Goal: Use online tool/utility: Utilize a website feature to perform a specific function

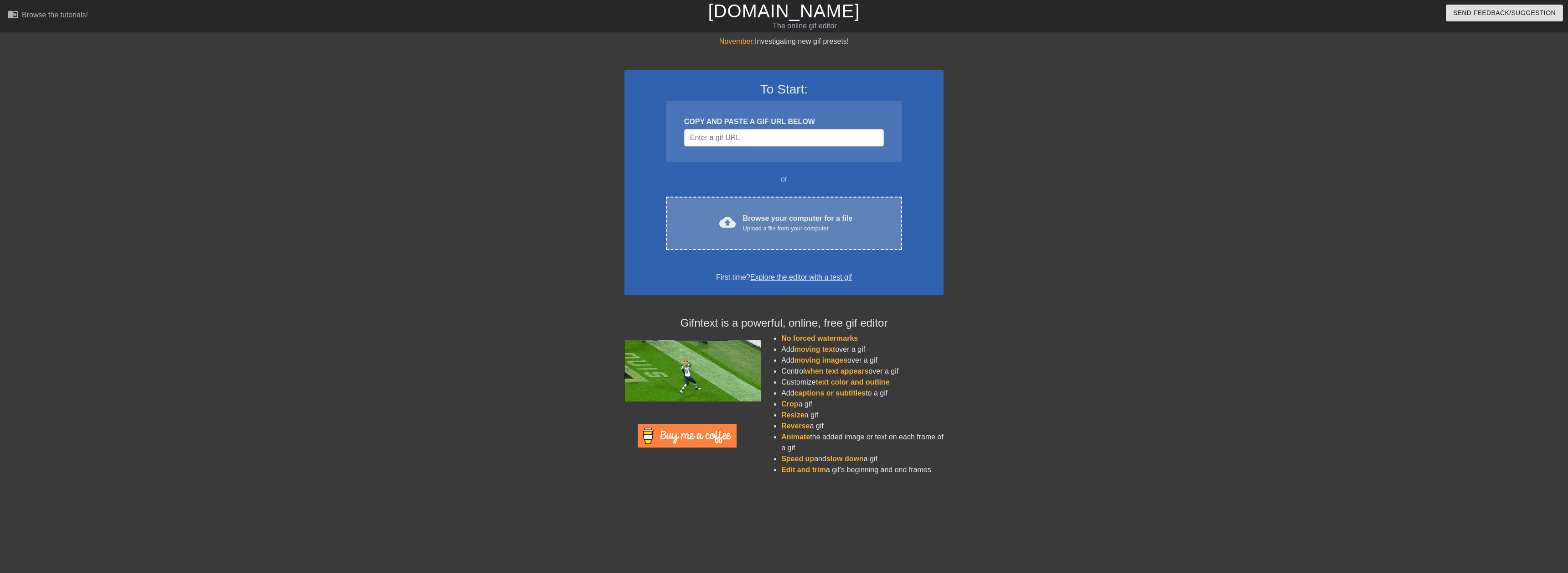
click at [752, 233] on div "cloud_upload Browse your computer for a file Upload a file from your computer C…" at bounding box center [784, 223] width 236 height 54
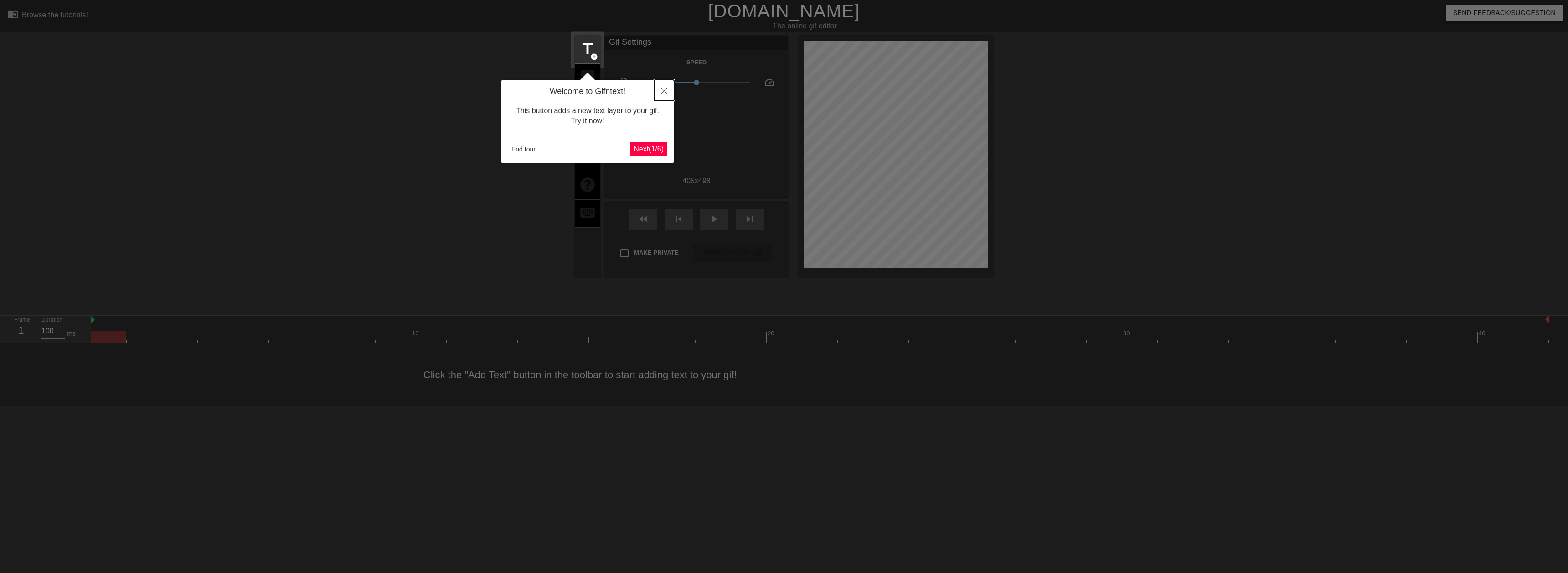
click at [669, 88] on button "Close" at bounding box center [664, 90] width 20 height 21
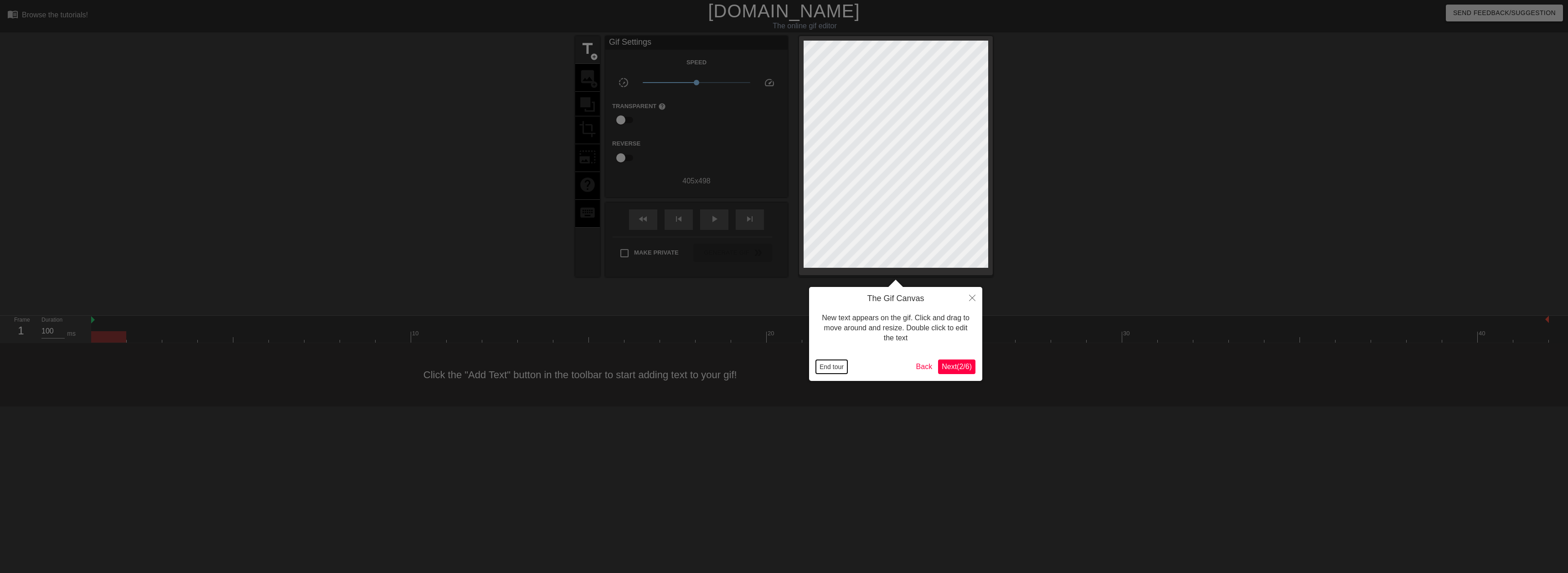
click at [828, 370] on button "End tour" at bounding box center [831, 367] width 32 height 13
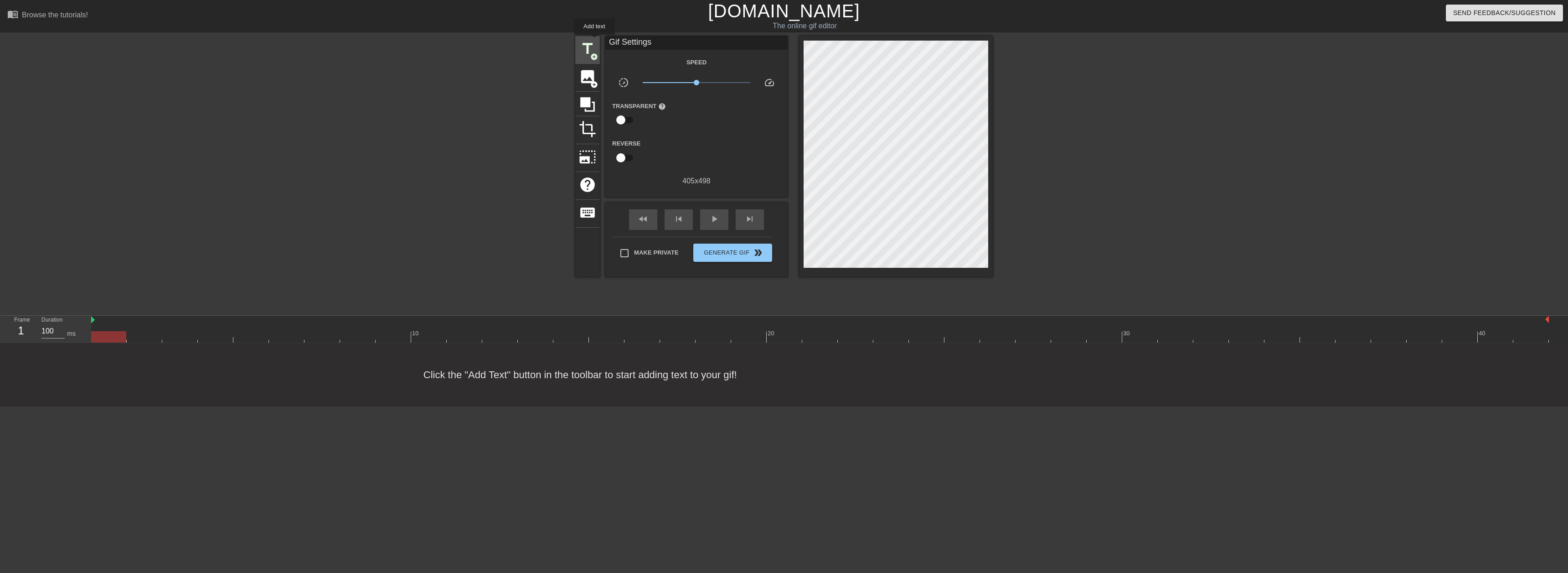
click at [594, 41] on span "title" at bounding box center [587, 49] width 17 height 17
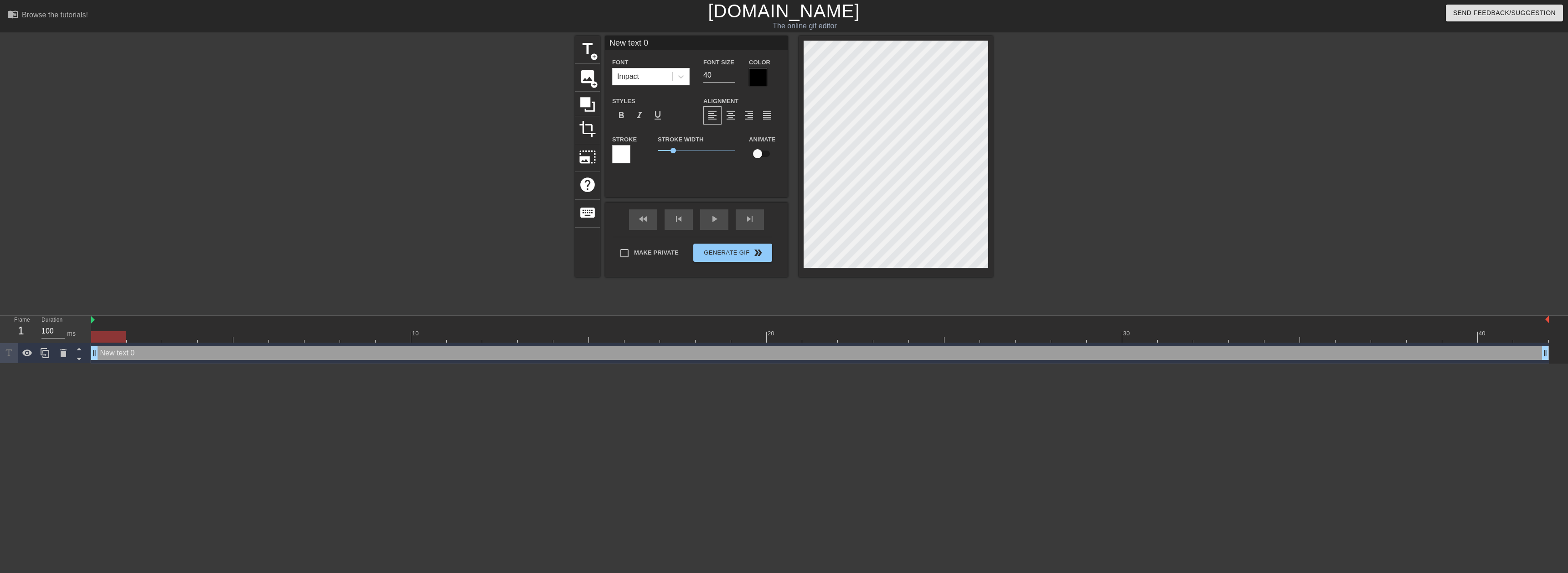
click at [618, 152] on div at bounding box center [621, 154] width 18 height 18
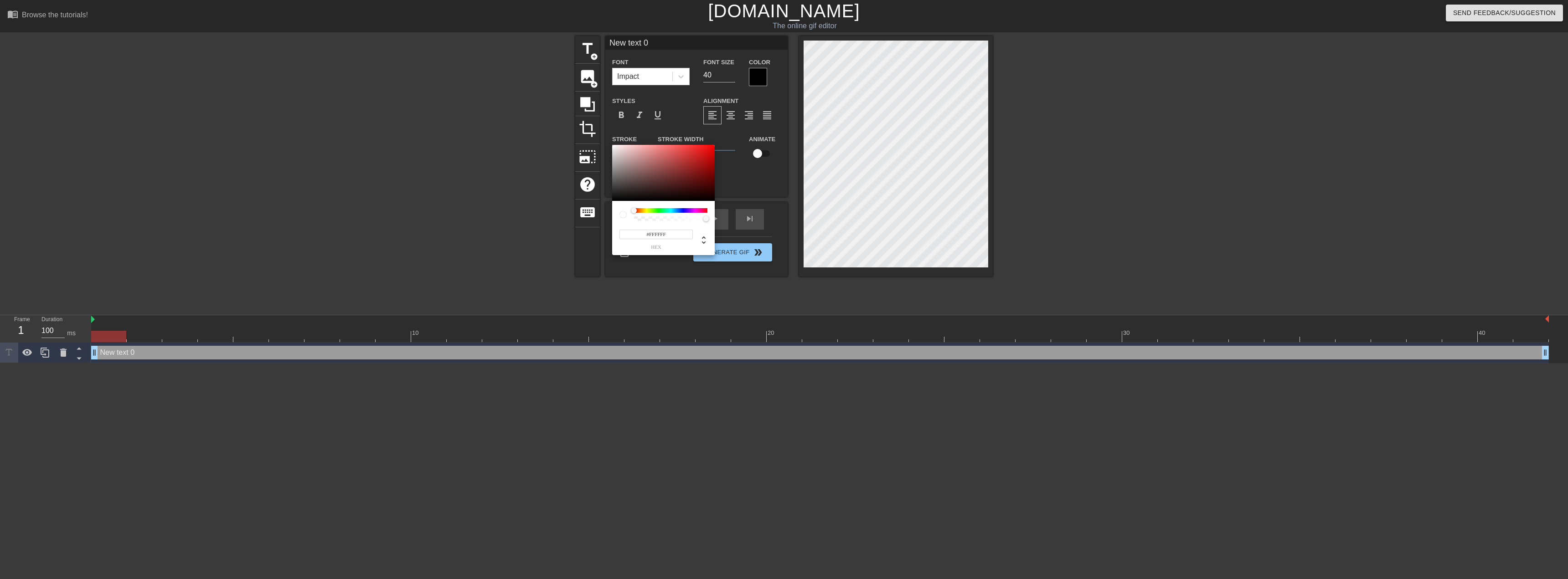
click at [665, 235] on input "#FFFFFF" at bounding box center [656, 234] width 74 height 10
type input "#000000"
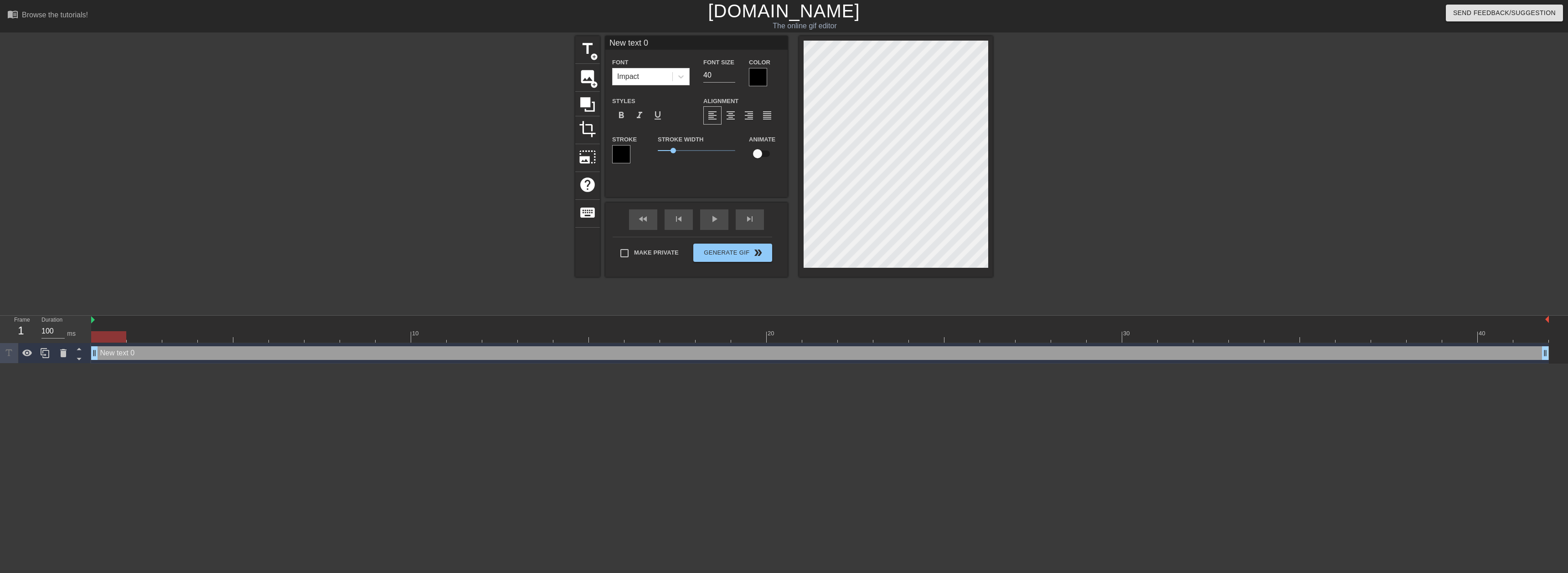
click at [755, 79] on div at bounding box center [758, 77] width 18 height 18
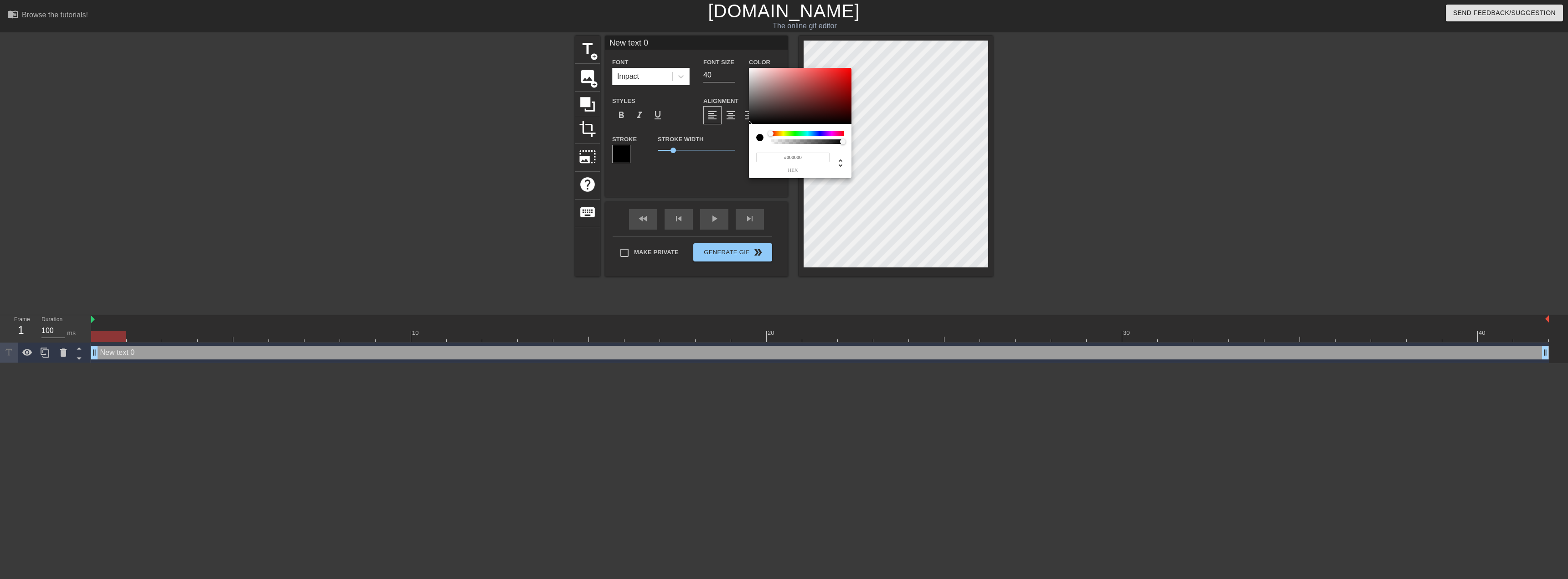
click at [810, 153] on input "#000000" at bounding box center [793, 158] width 74 height 10
click at [810, 153] on input "#000000f" at bounding box center [793, 158] width 74 height 10
type input "#ffffff"
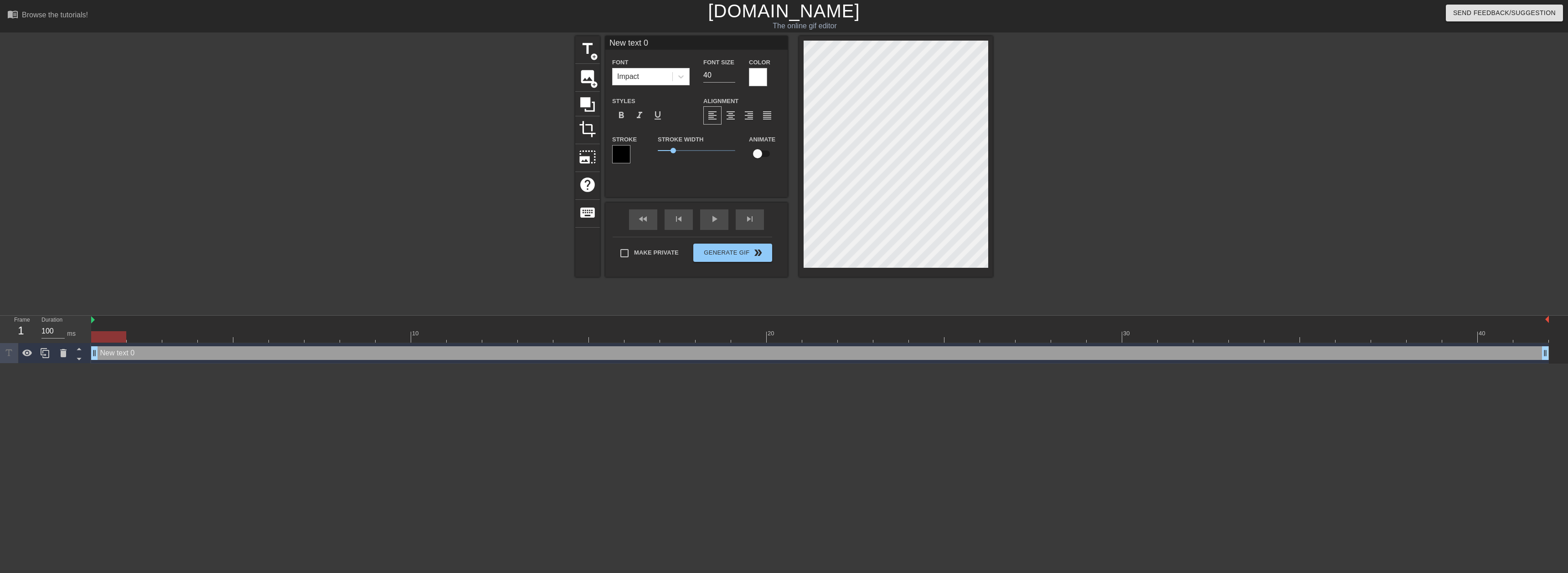
scroll to position [1, 1]
type input "F"
type textarea "F"
type input "FI"
type textarea "FI"
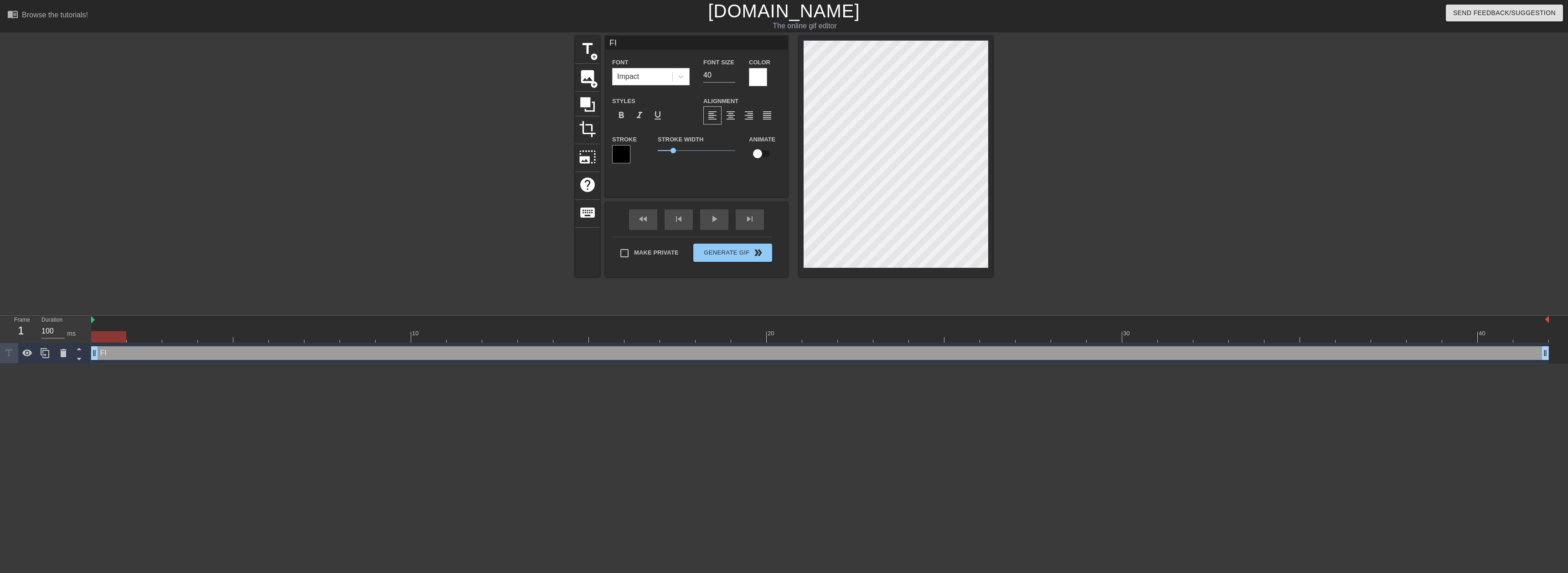
type input "FIE"
type textarea "FIE"
type input "FIEL"
type textarea "FIEL"
type input "FIELD"
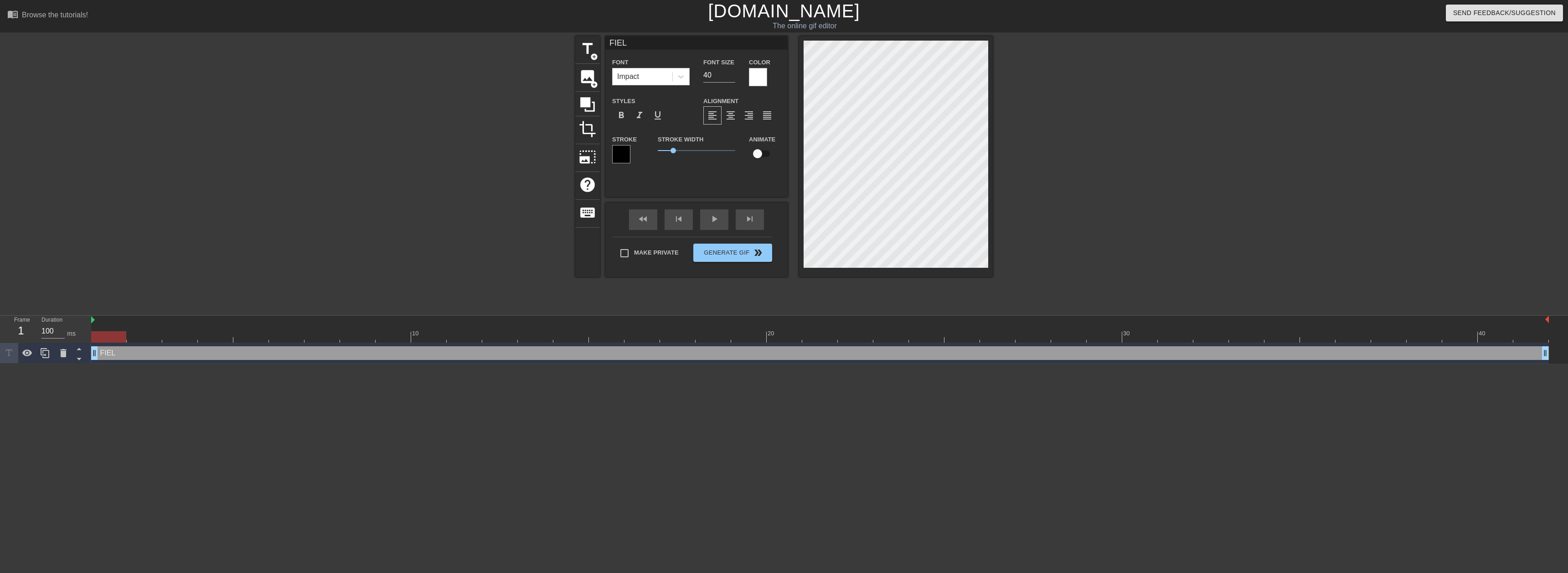
type textarea "FIELD"
type input "FIELD"
type textarea "FIELD"
type input "FIELD S"
type textarea "FIELD S"
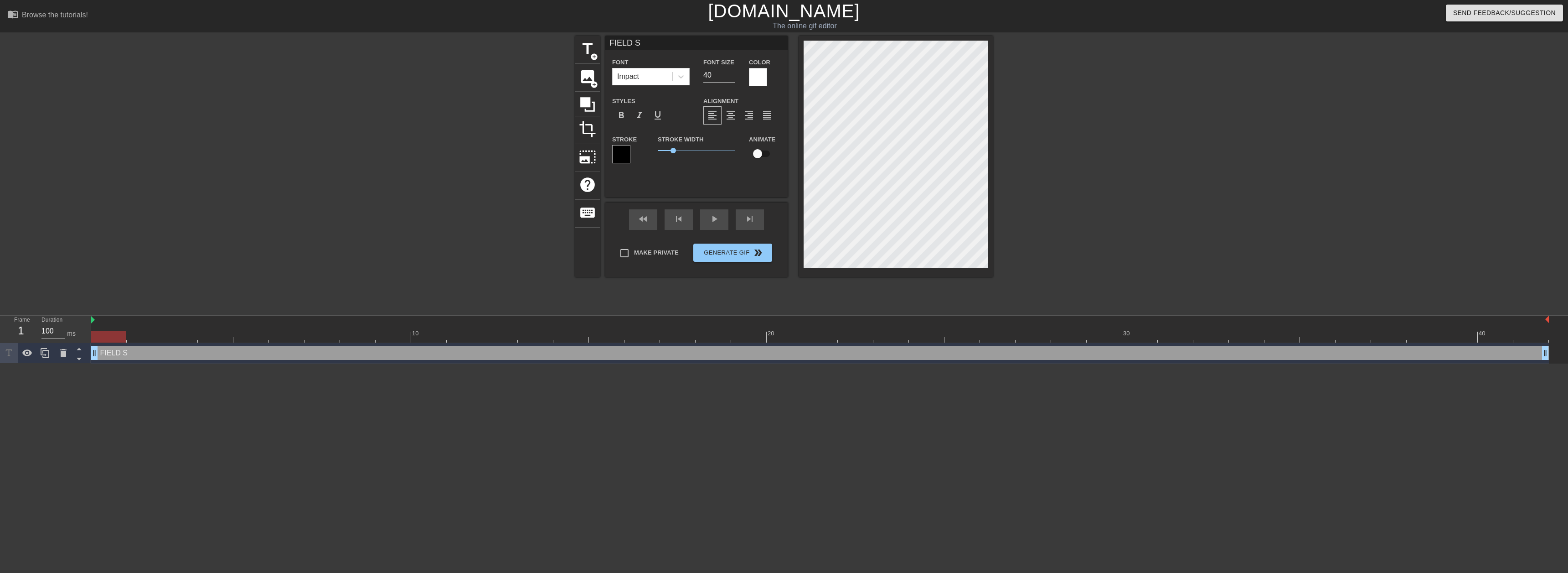
type input "FIELD SE"
type textarea "FIELD SE"
type input "FIELD SER"
type textarea "FIELD SER"
type input "FIELD SERV"
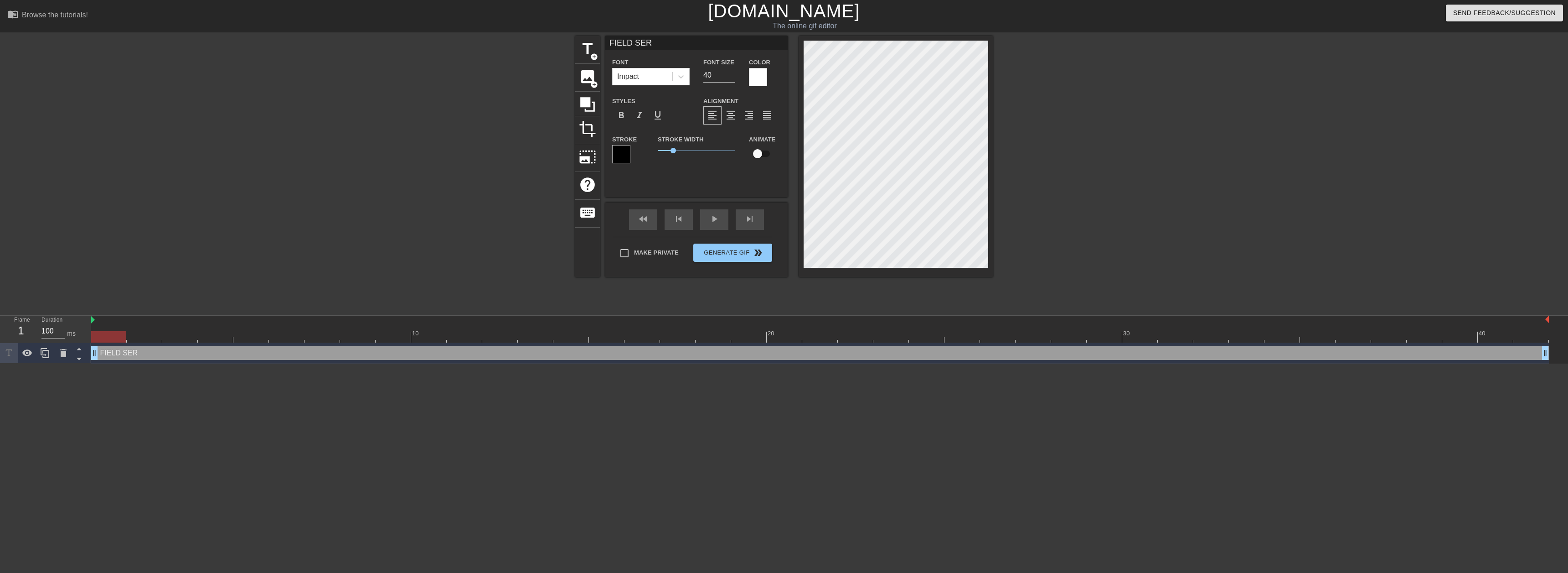
type textarea "FIELD SERV"
type input "FIELD SERVI"
type textarea "FIELD SERVI"
type input "FIELD SERVIC"
type textarea "FIELD SERVIC"
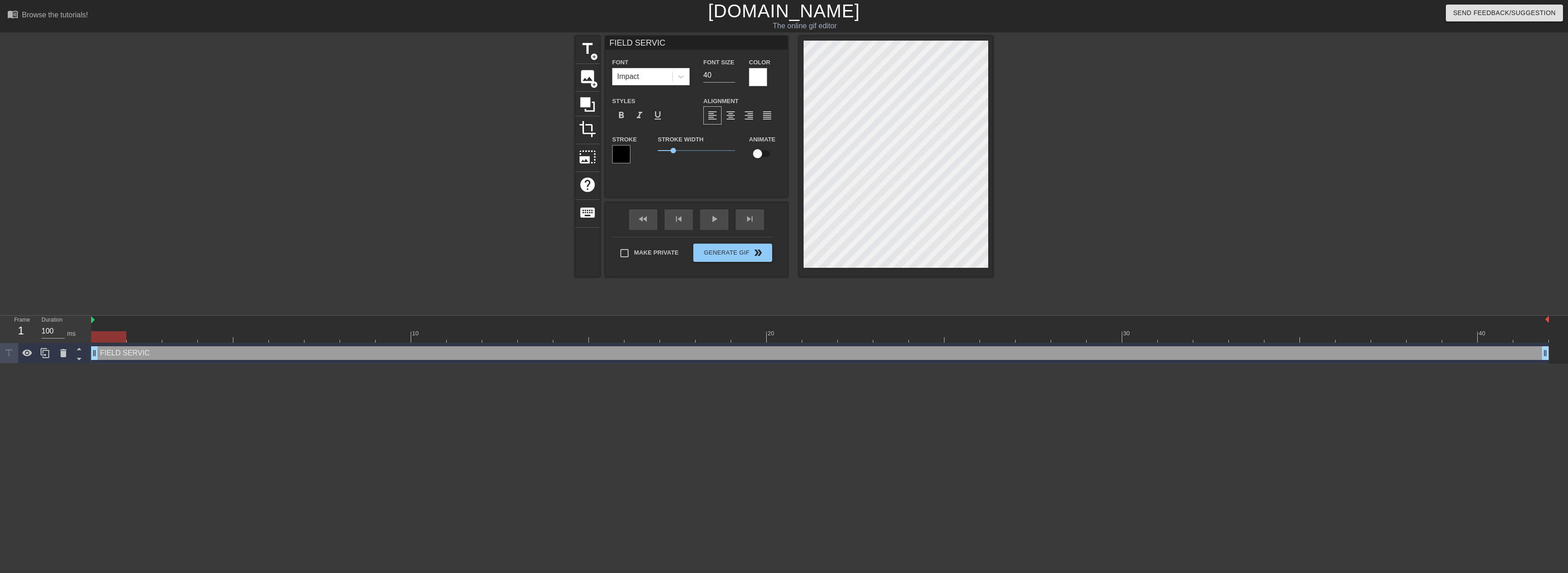
type input "FIELD SERVICE"
type textarea "FIELD SERVICE"
type input "FIELD SERVICES"
type textarea "FIELD SERVICES"
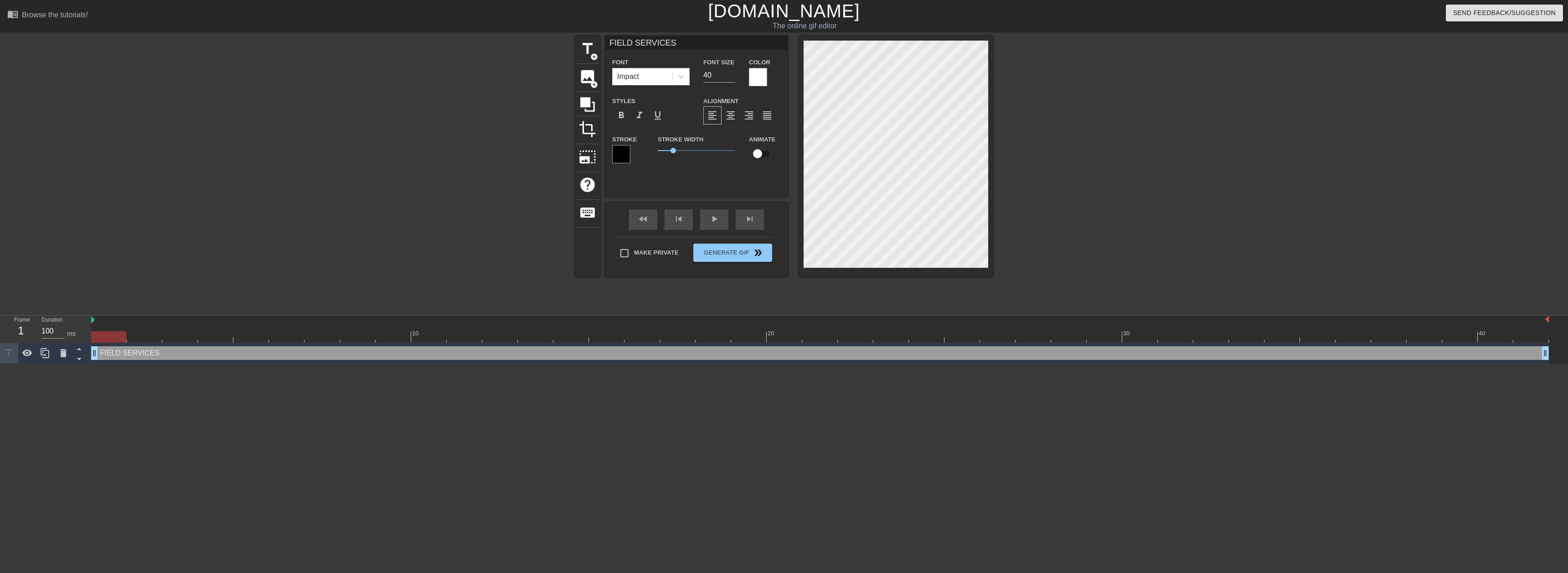
type input "FIELDSERVICES"
type textarea "FIELDSERVICES"
type input "FIELDSERVICES"
type textarea "FIELD SERVICES"
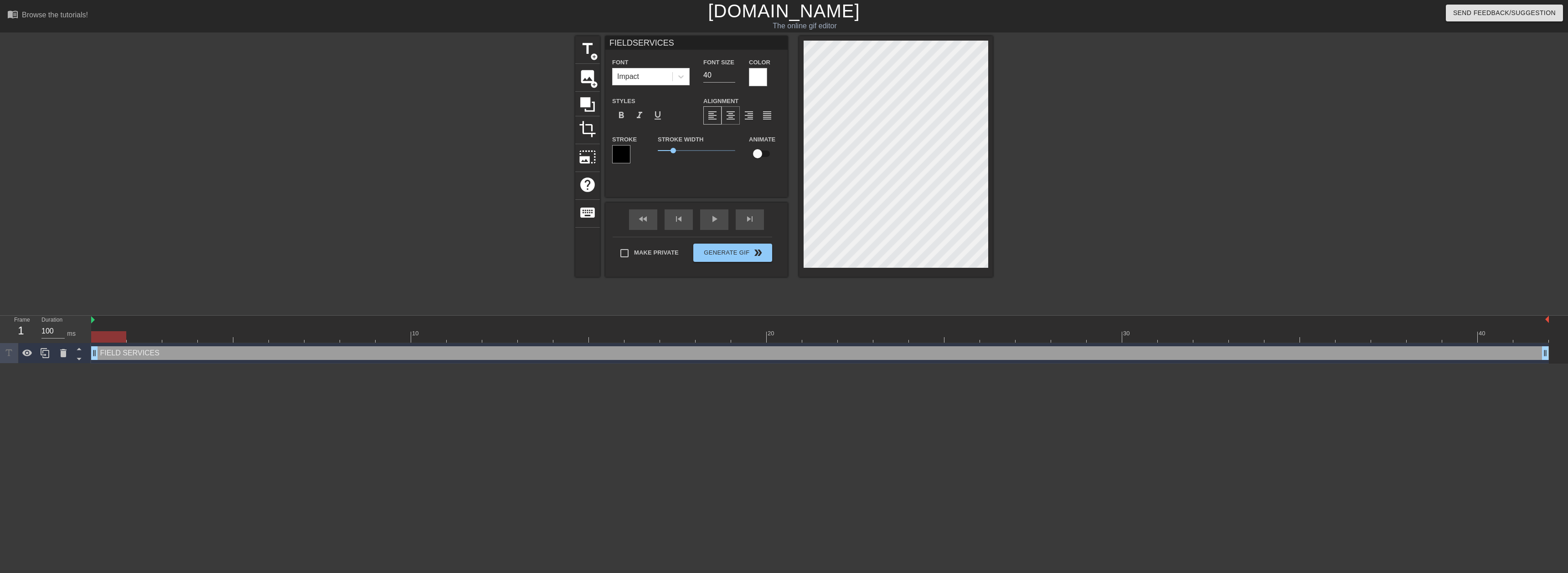
click at [734, 122] on div "format_align_center" at bounding box center [730, 115] width 18 height 18
click at [761, 152] on input "checkbox" at bounding box center [757, 153] width 52 height 17
checkbox input "true"
type input "FIELDSERVICES"
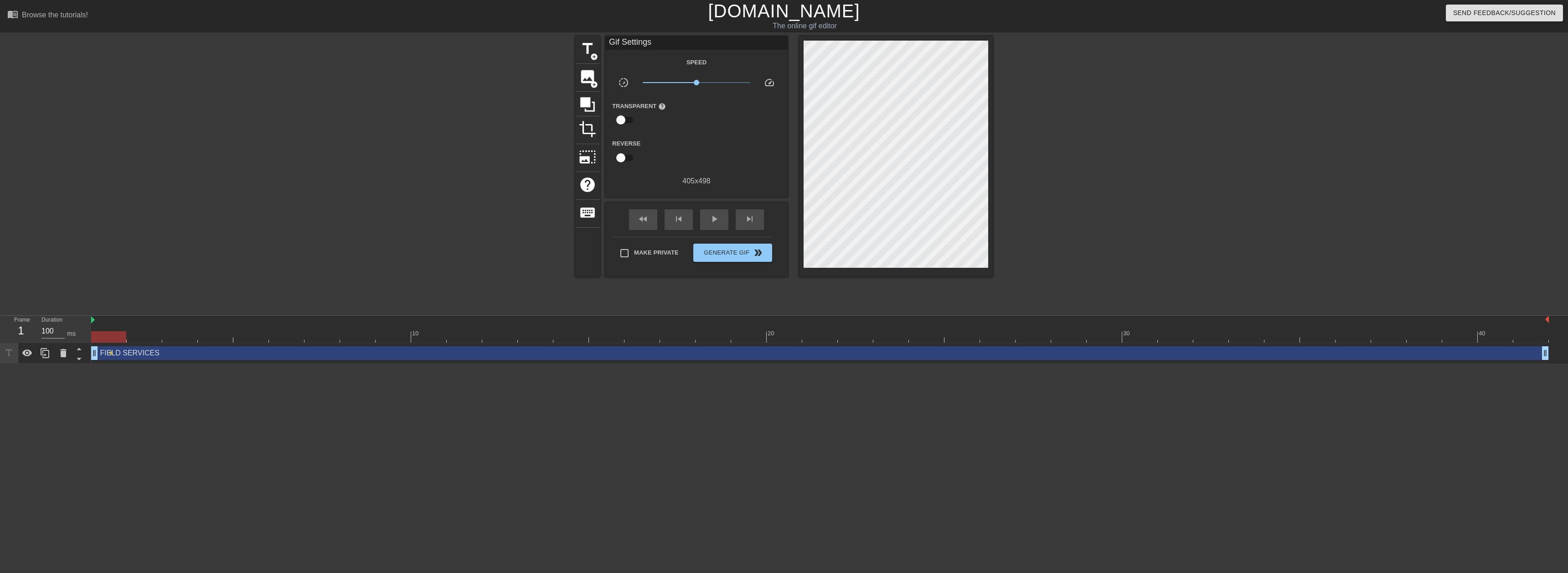
click at [1160, 139] on div "title add_circle image add_circle crop photo_size_select_large help keyboard Gi…" at bounding box center [784, 172] width 1568 height 273
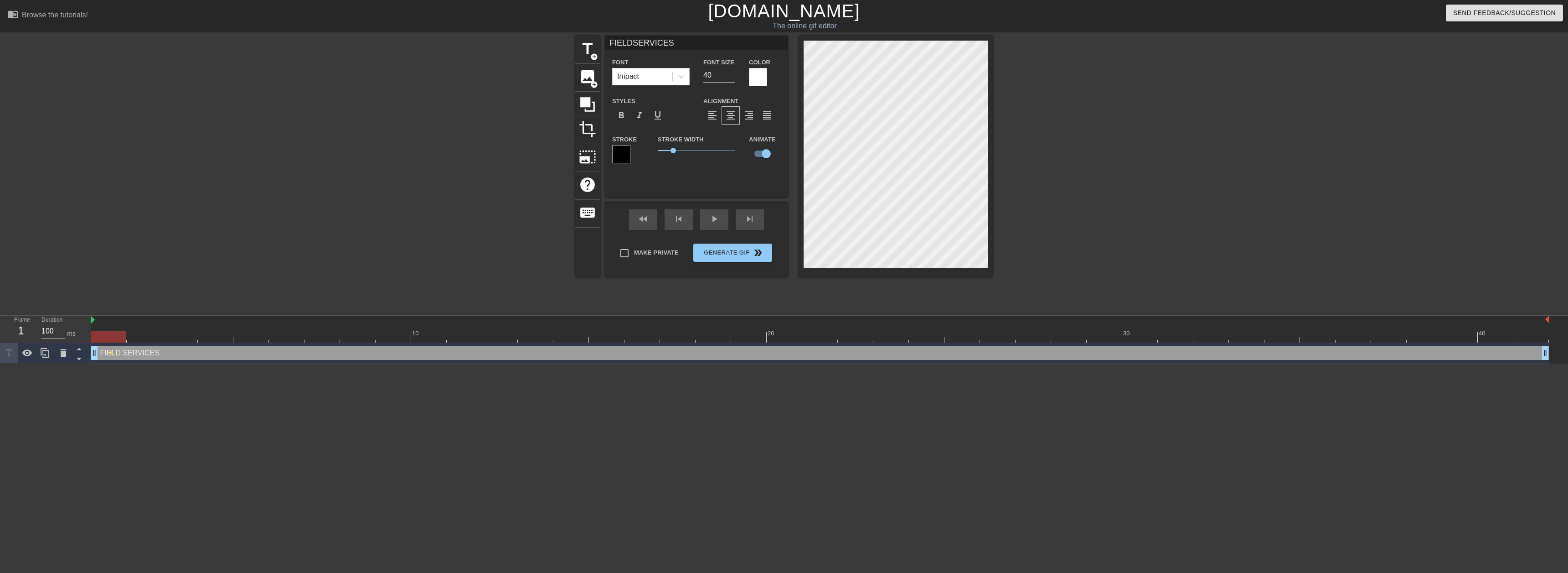
scroll to position [2, 2]
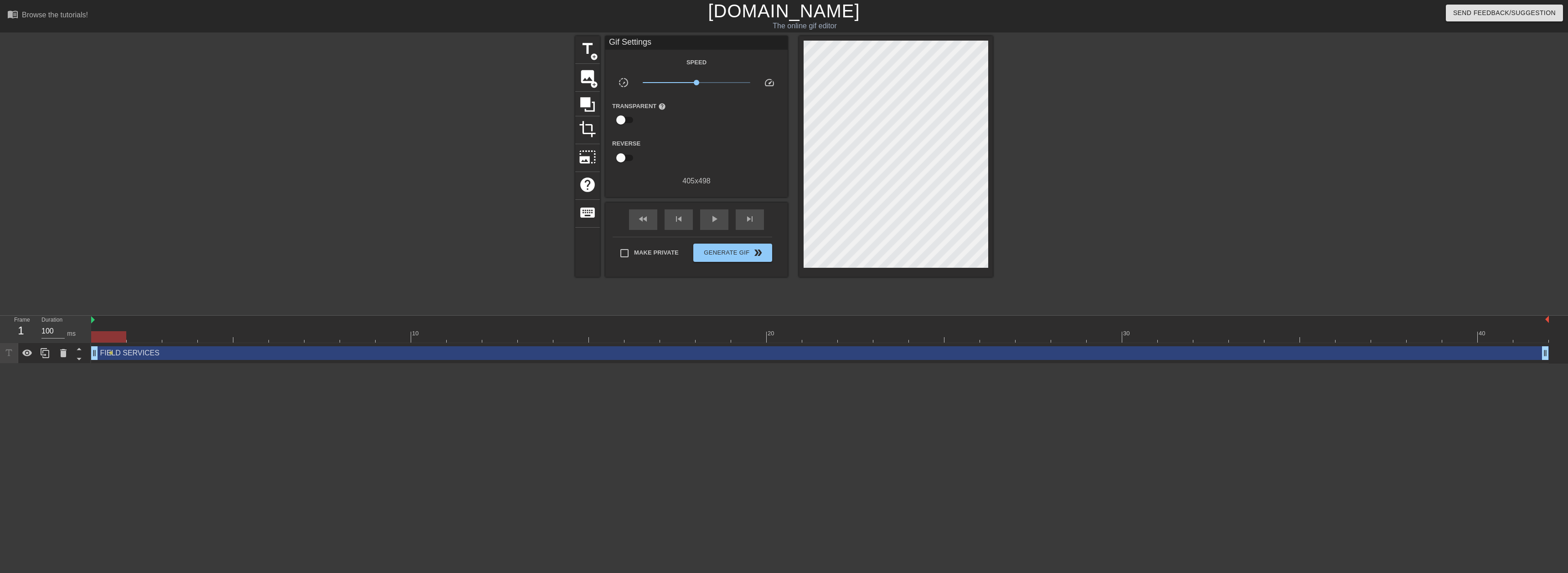
click at [1029, 139] on div at bounding box center [1072, 172] width 137 height 273
click at [1046, 111] on div at bounding box center [1072, 172] width 137 height 273
click at [1047, 128] on div at bounding box center [1072, 172] width 137 height 273
click at [589, 48] on span "title" at bounding box center [587, 49] width 17 height 17
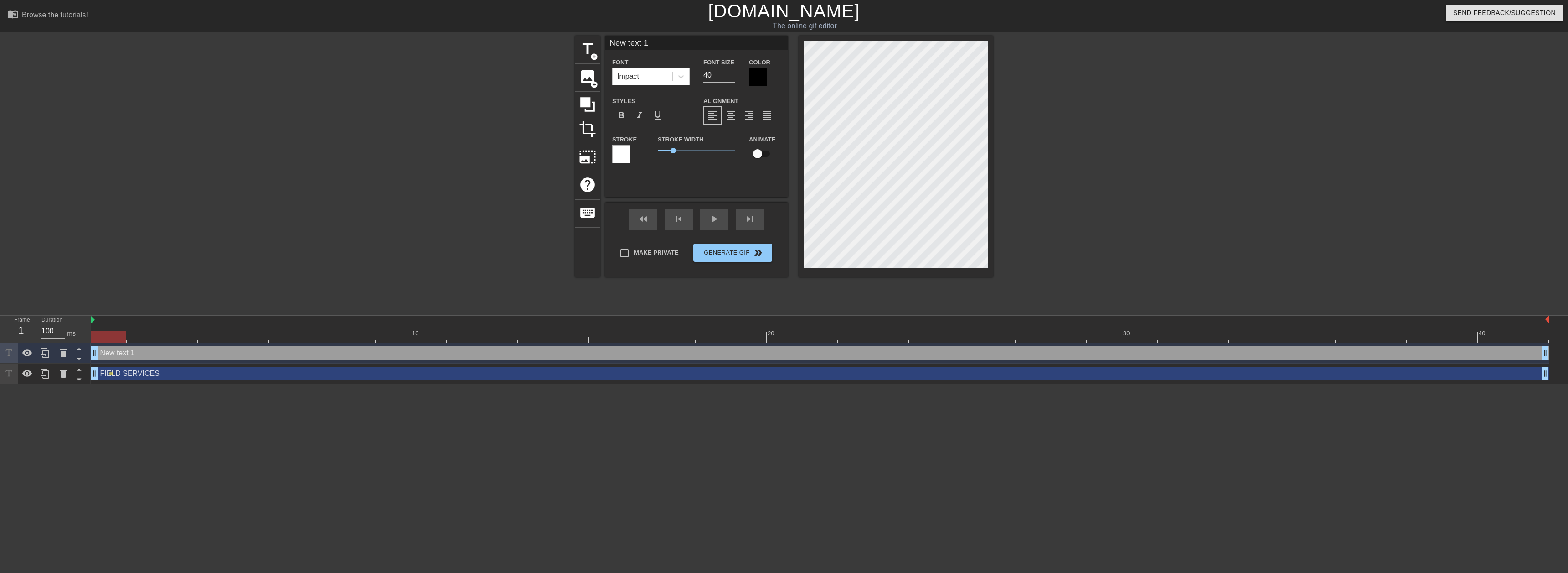
click at [757, 83] on div at bounding box center [758, 77] width 18 height 18
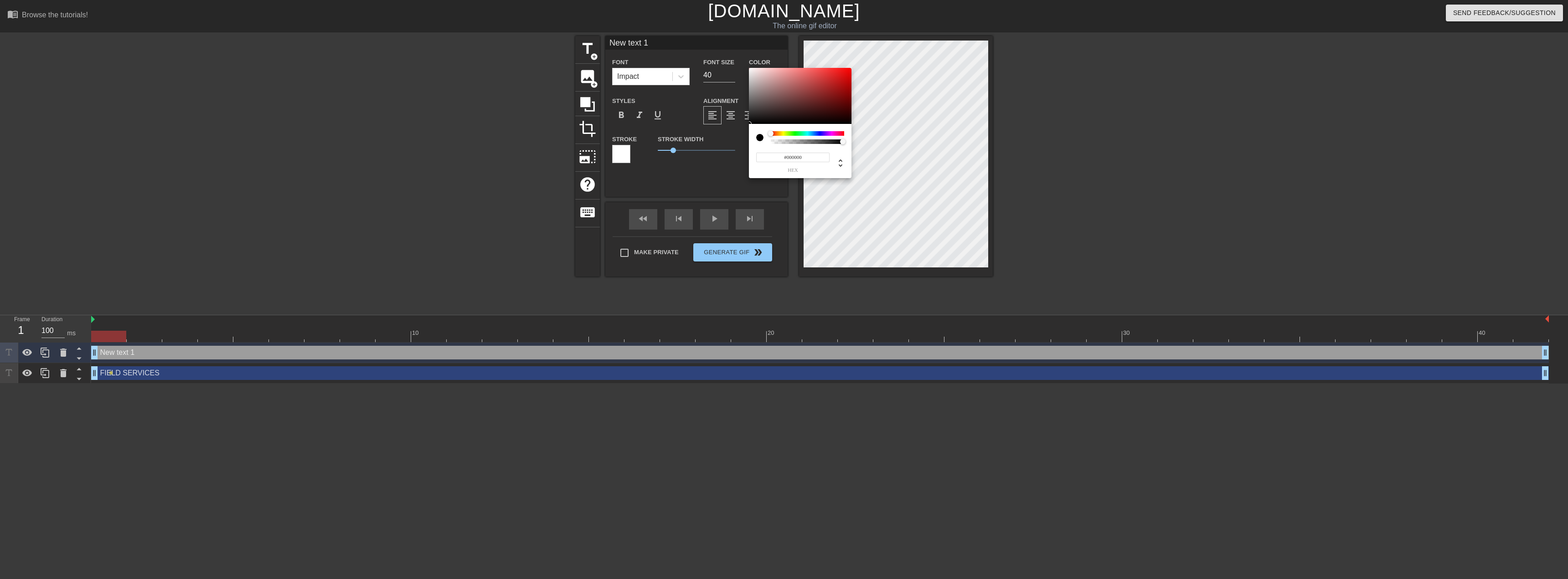
click at [794, 153] on input "#000000" at bounding box center [793, 158] width 74 height 10
click at [806, 159] on input "#000000" at bounding box center [793, 158] width 74 height 10
click at [808, 159] on input "#000000" at bounding box center [793, 158] width 74 height 10
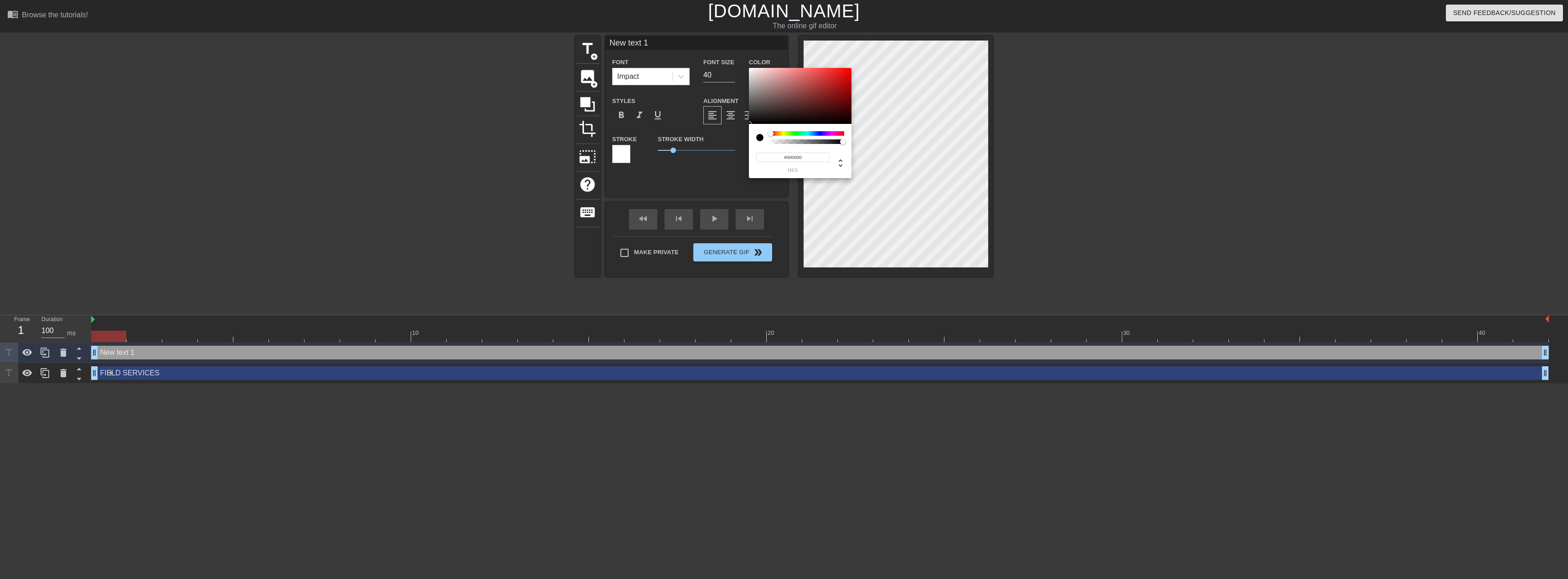
click at [808, 159] on input "#000000" at bounding box center [793, 158] width 74 height 10
type input "#FFFFFF"
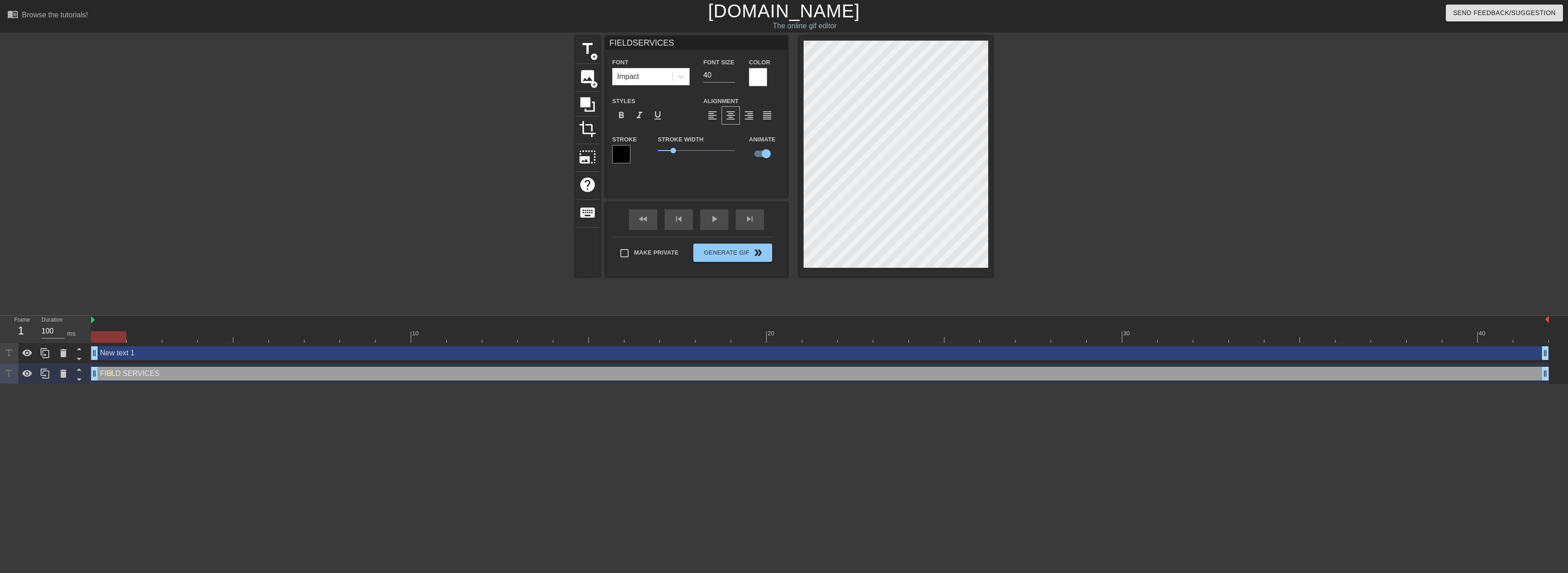
type input "New text 1"
checkbox input "false"
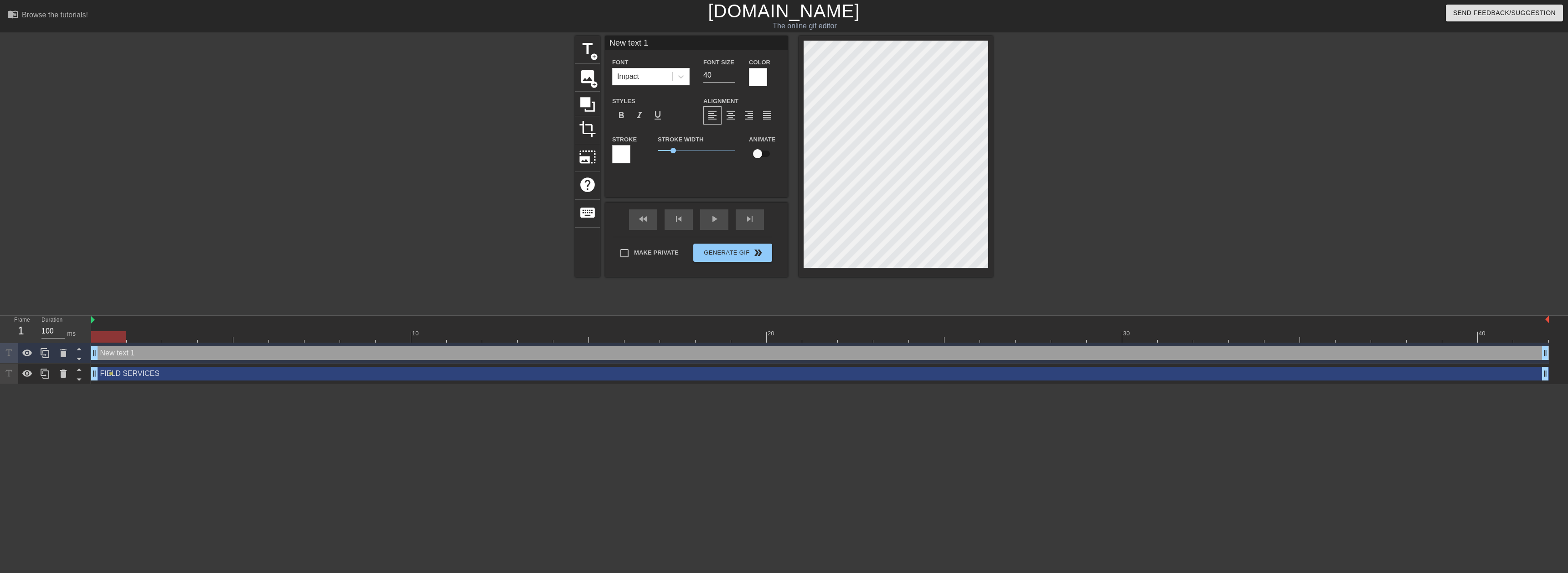
click at [620, 150] on div at bounding box center [621, 154] width 18 height 18
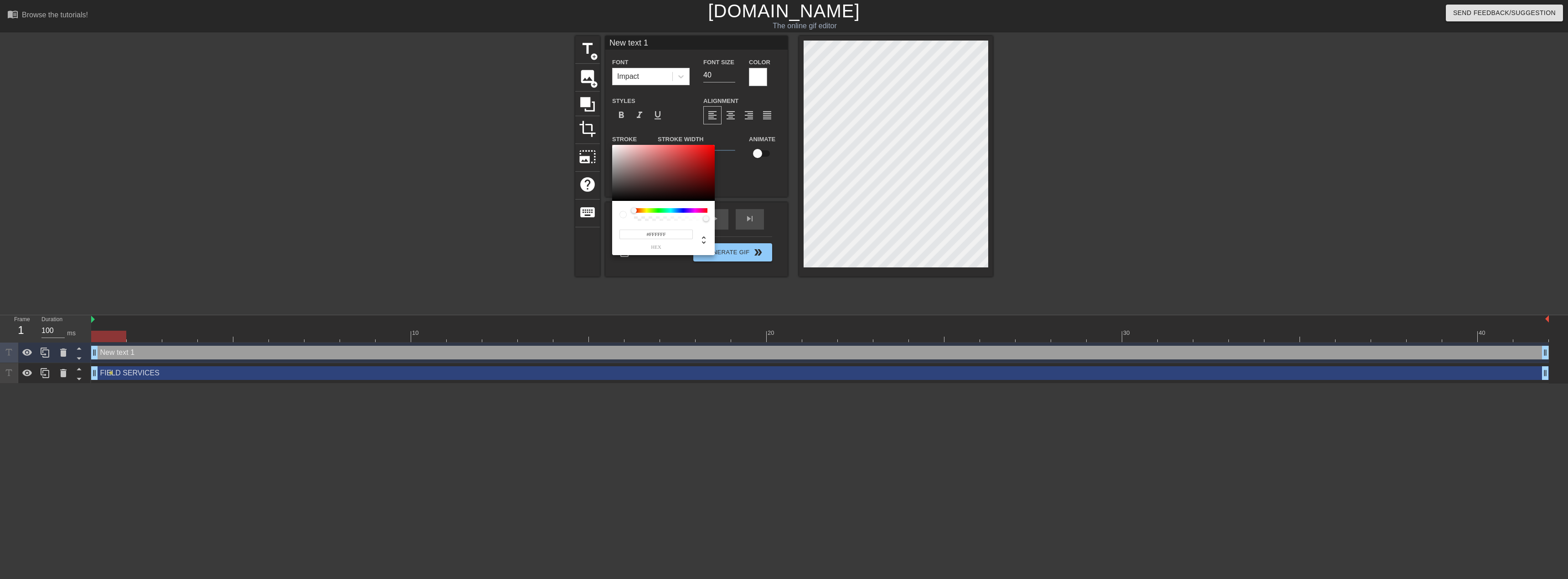
click at [678, 231] on input "#FFFFFF" at bounding box center [656, 234] width 74 height 10
type input "#000000"
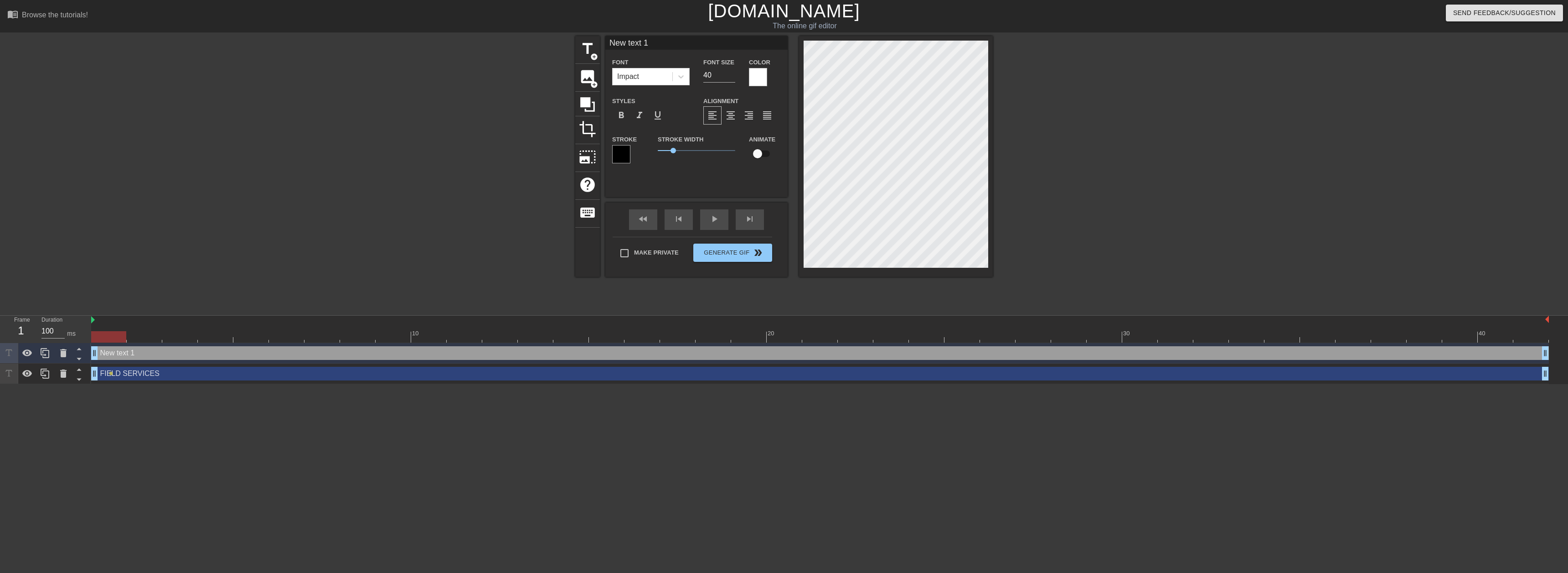
scroll to position [1, 1]
type input "L"
type textarea "L"
type input "LG"
type textarea "LG"
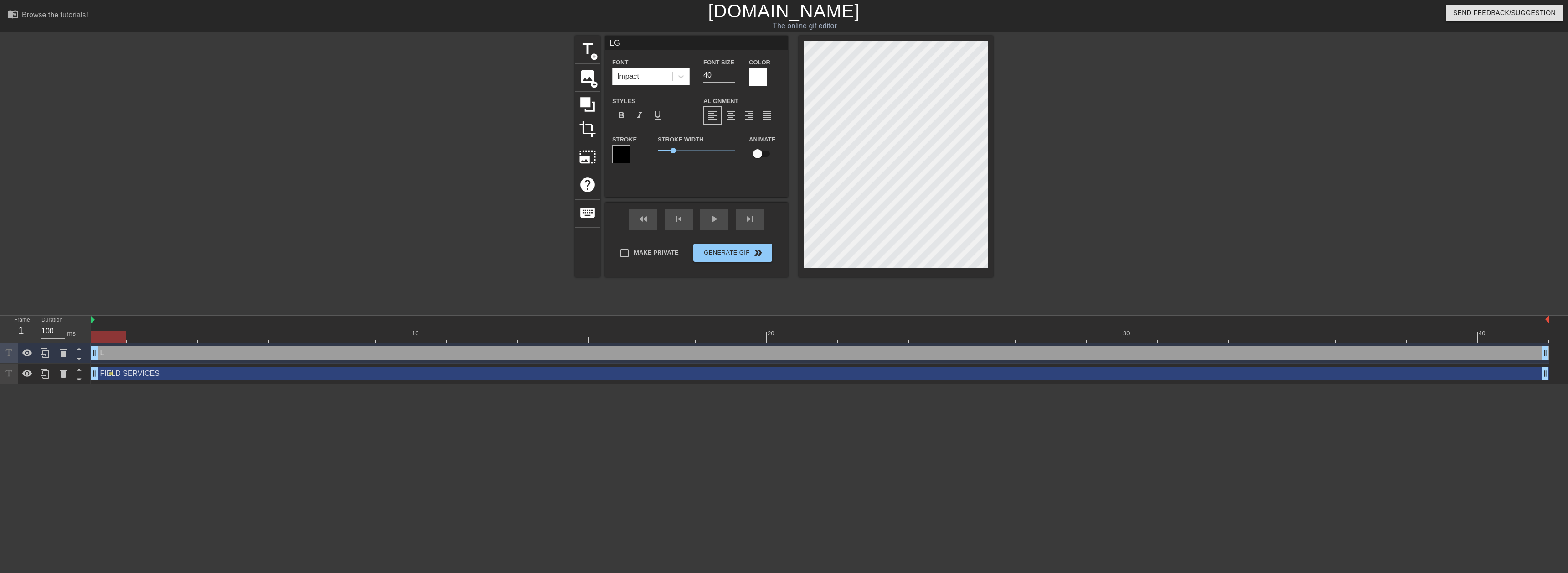
type input "LGT"
type textarea "LGT"
drag, startPoint x: 759, startPoint y: 152, endPoint x: 778, endPoint y: 152, distance: 19.0
click at [758, 152] on input "checkbox" at bounding box center [757, 153] width 52 height 17
checkbox input "true"
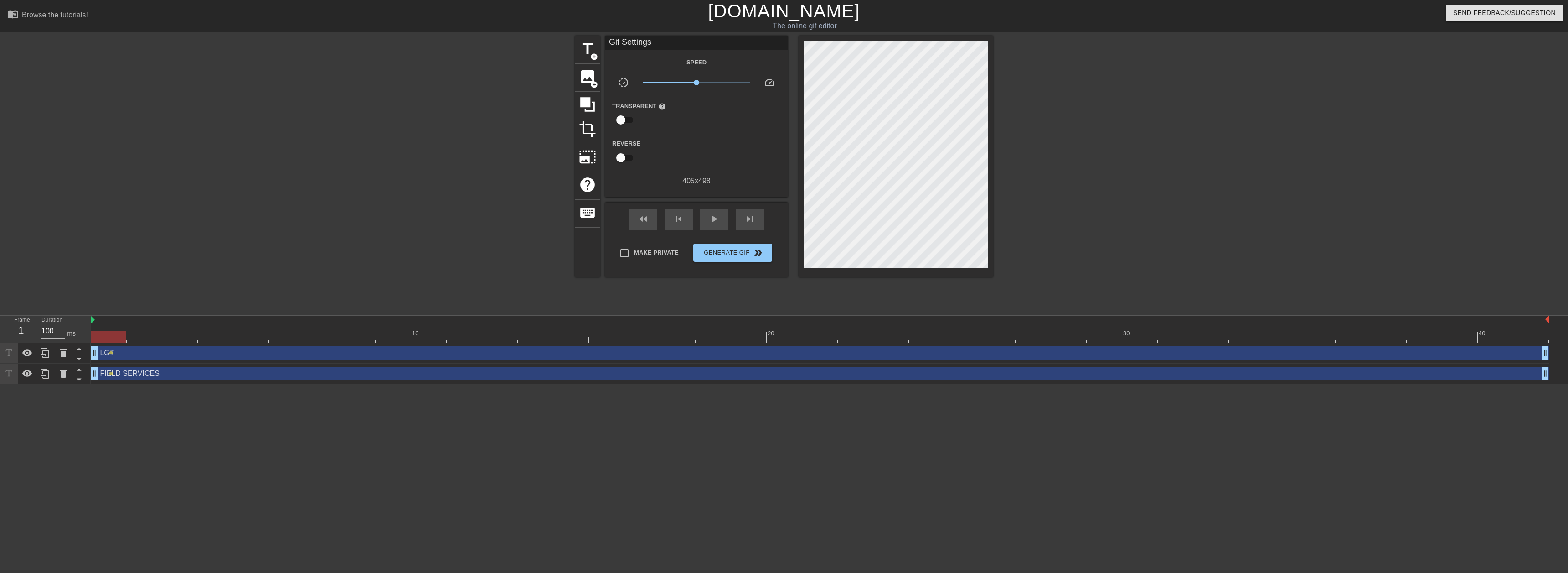
click at [505, 116] on div at bounding box center [495, 172] width 137 height 273
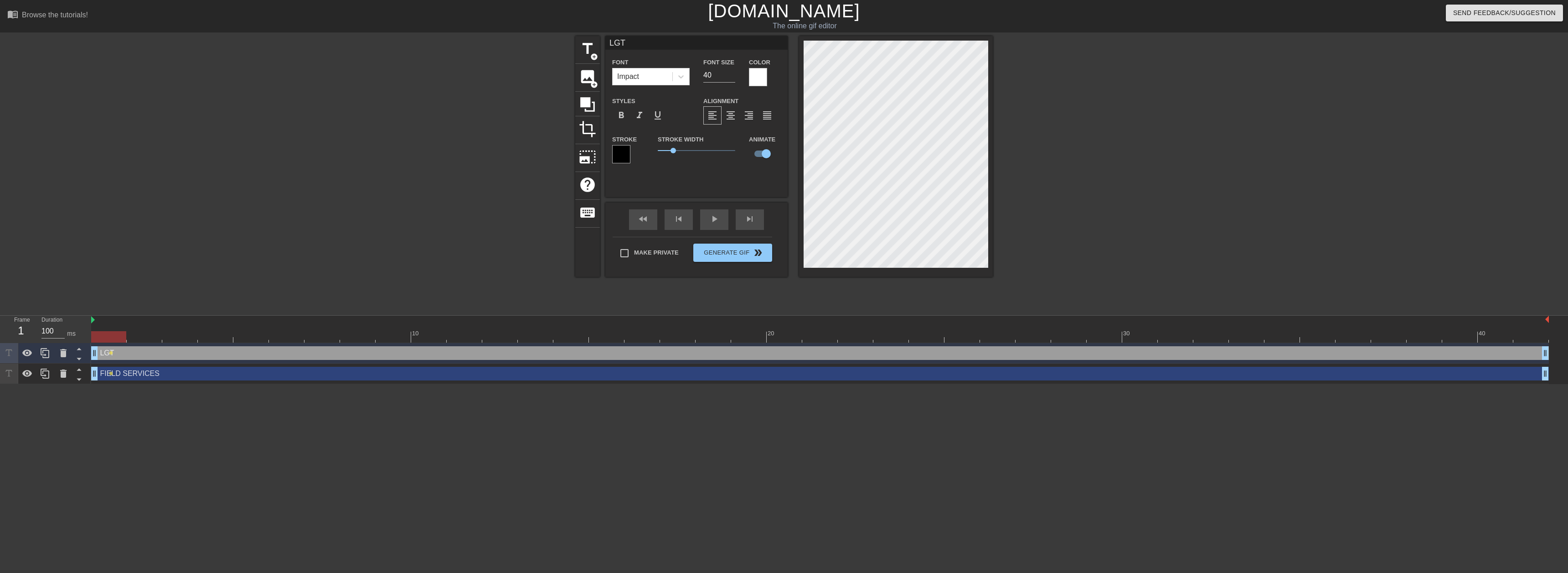
click at [1181, 137] on div "title add_circle image add_circle crop photo_size_select_large help keyboard LG…" at bounding box center [784, 172] width 1568 height 273
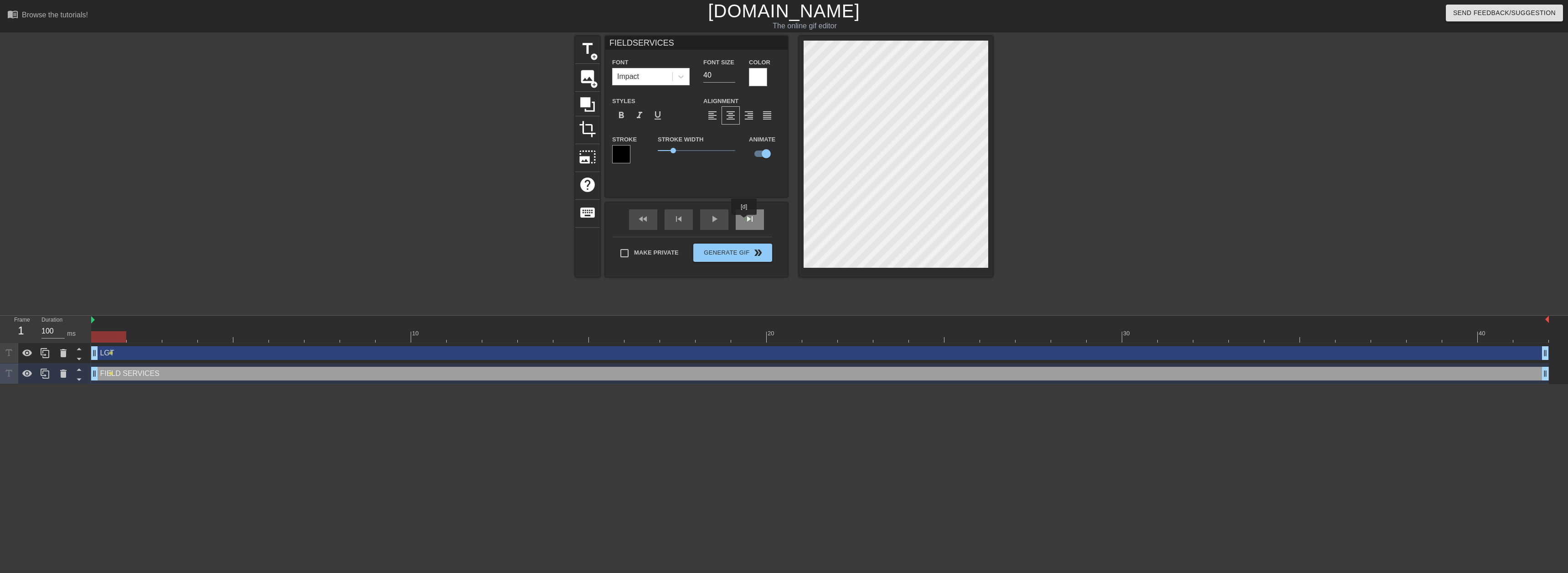
click at [744, 221] on span "skip_next" at bounding box center [750, 219] width 11 height 11
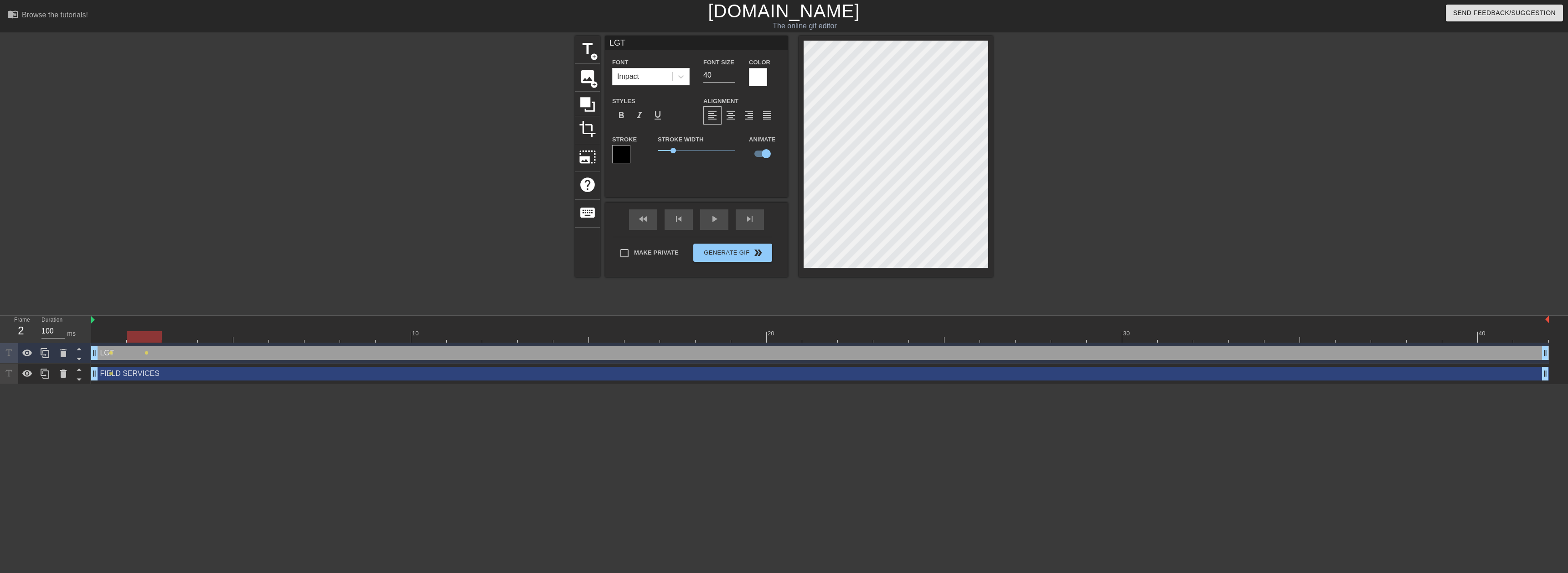
type input "FIELDSERVICES"
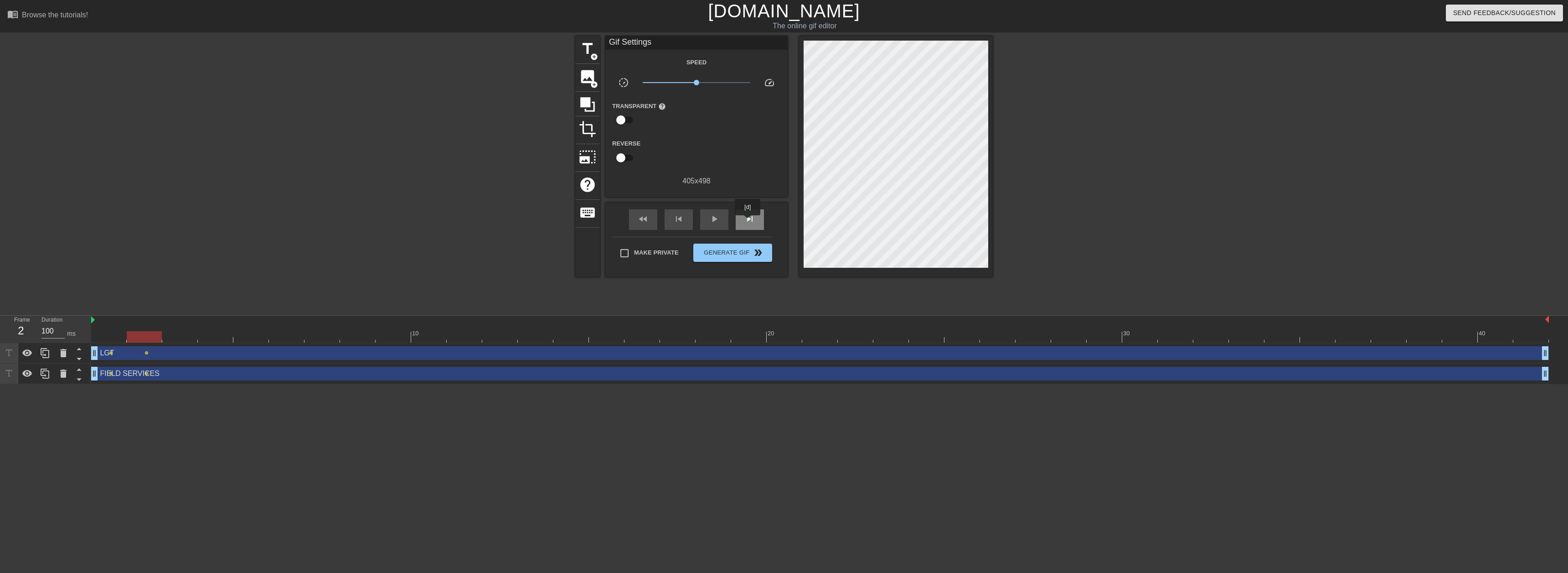
click at [748, 222] on span "skip_next" at bounding box center [750, 219] width 11 height 11
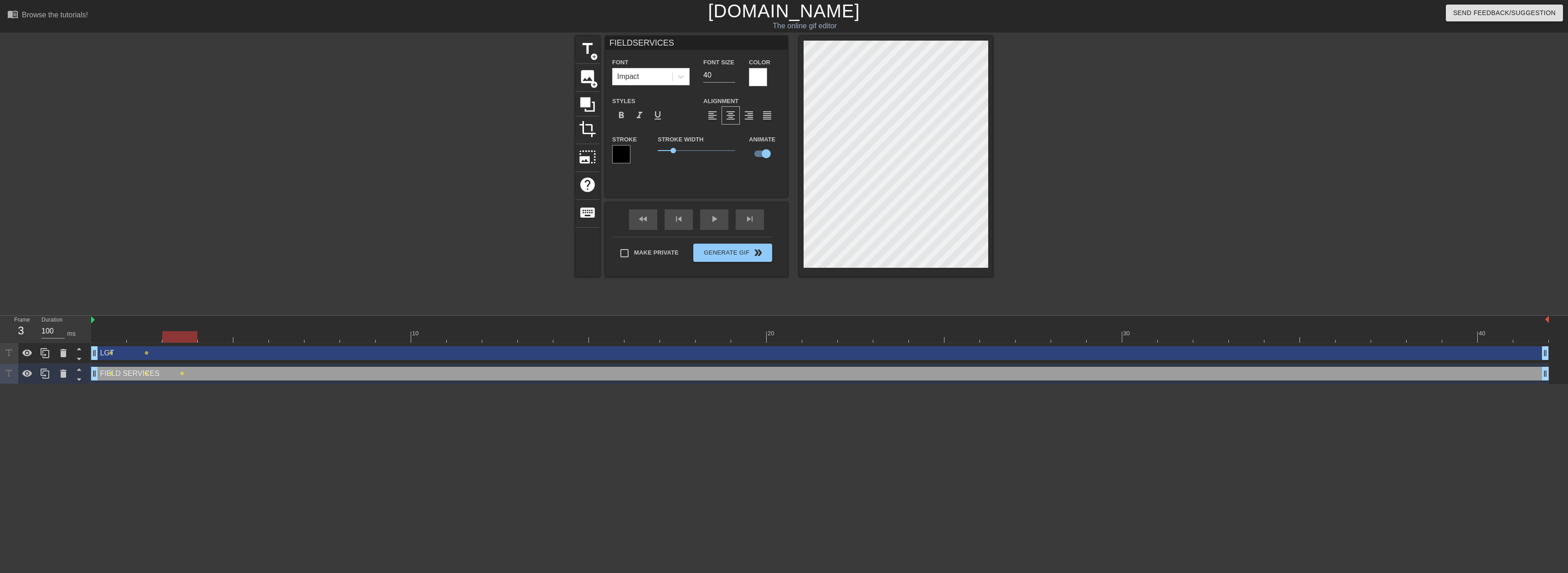
type input "LGT"
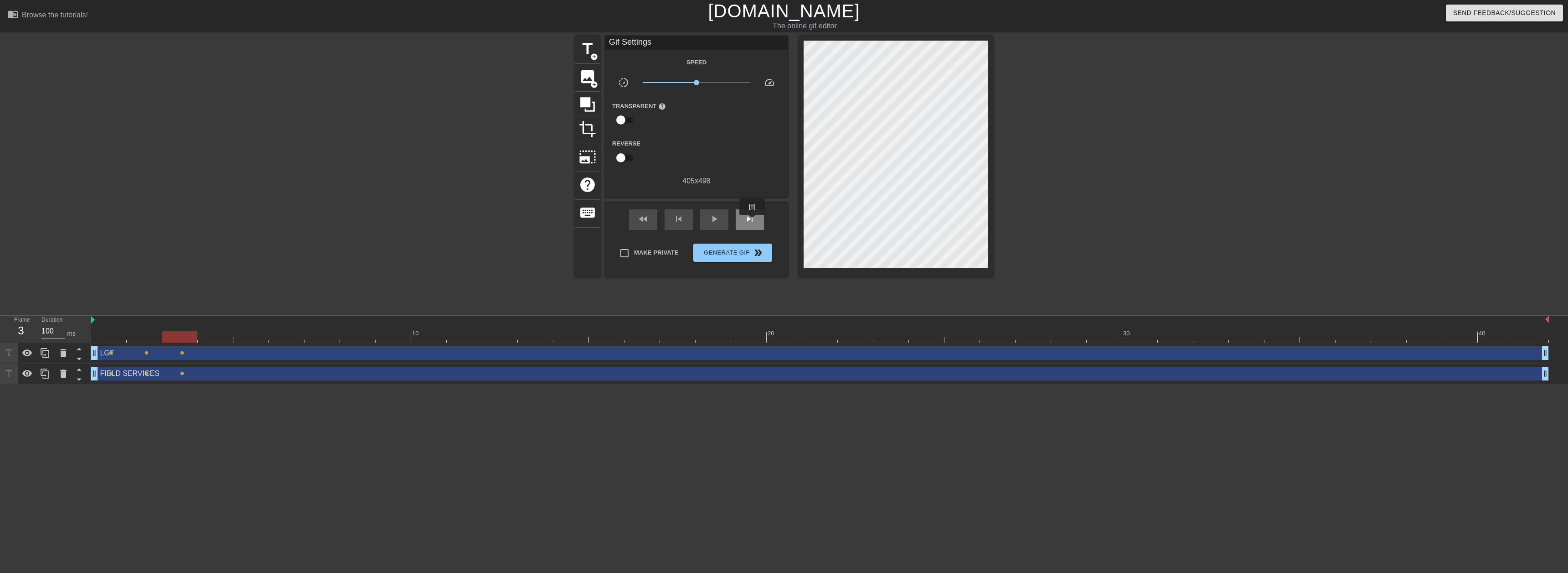
click at [752, 221] on span "skip_next" at bounding box center [750, 219] width 11 height 11
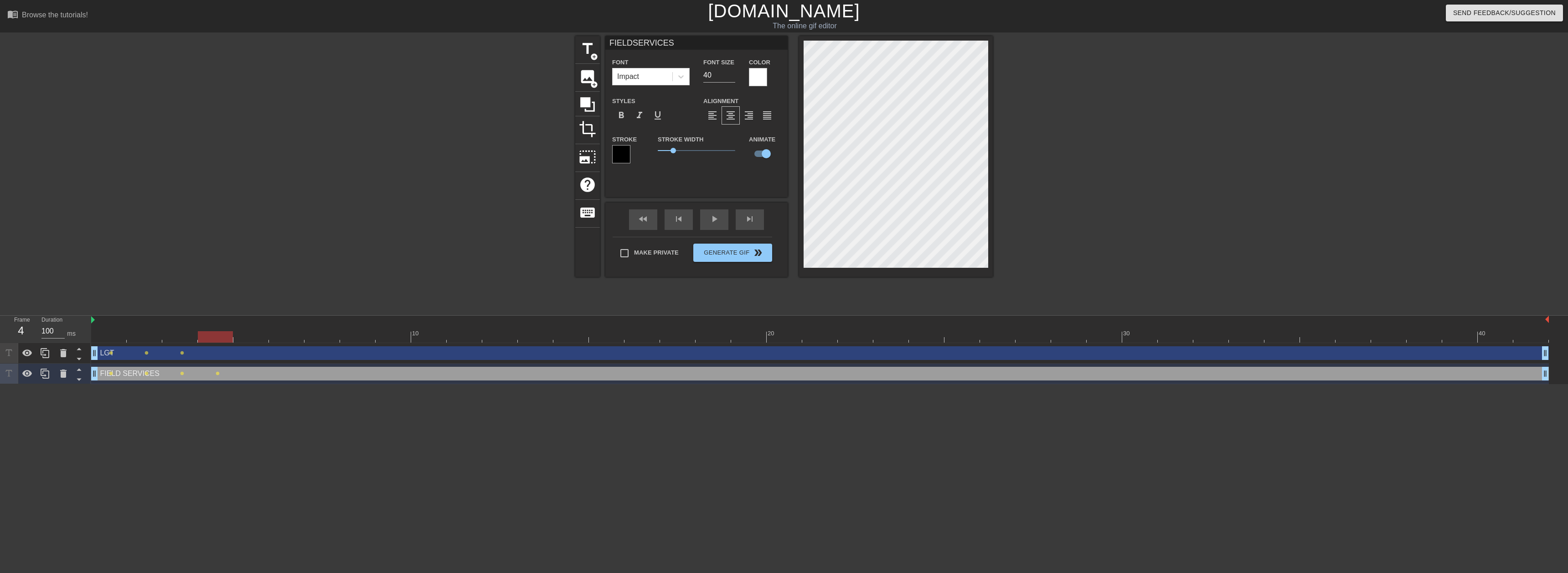
type input "LGT"
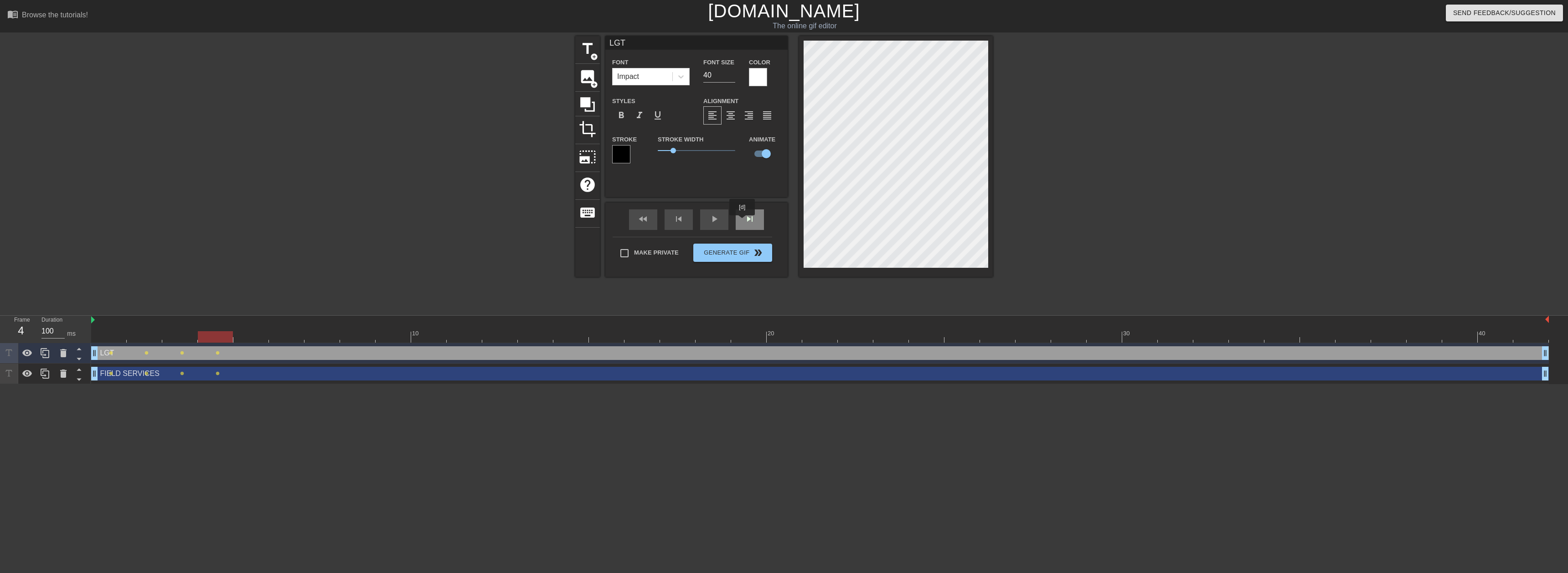
click at [743, 222] on div "skip_next" at bounding box center [750, 220] width 28 height 21
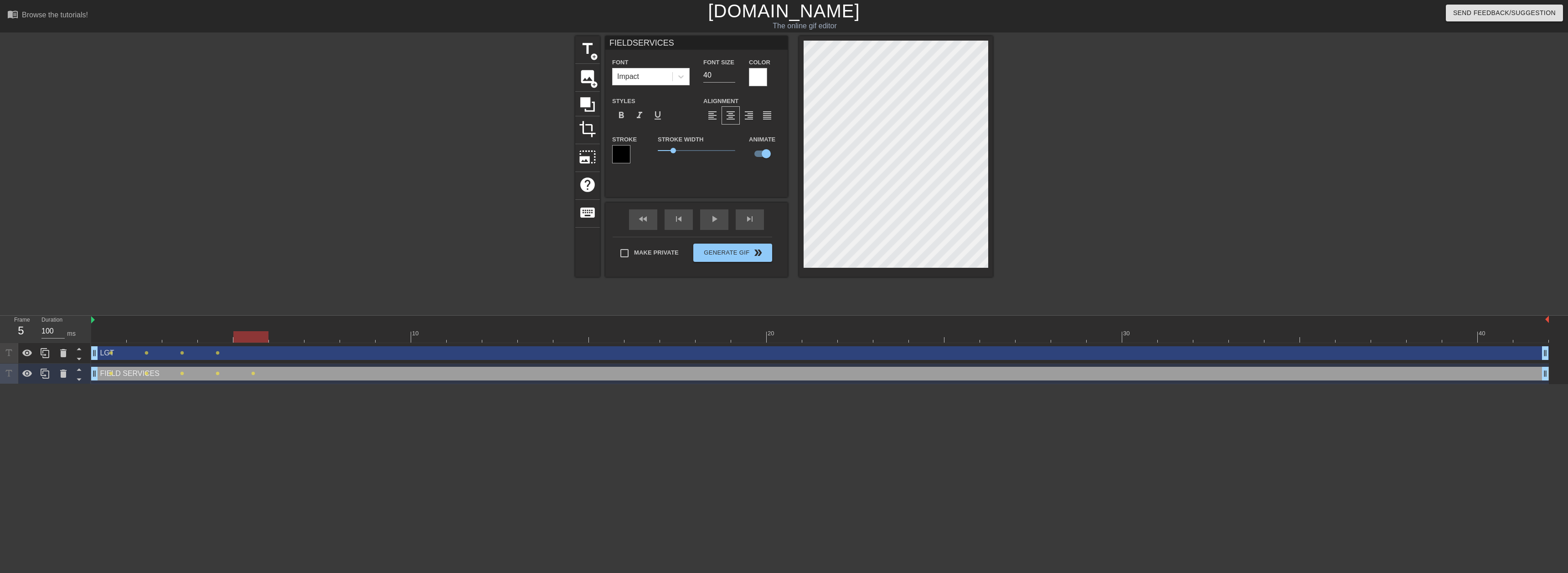
type input "LGT"
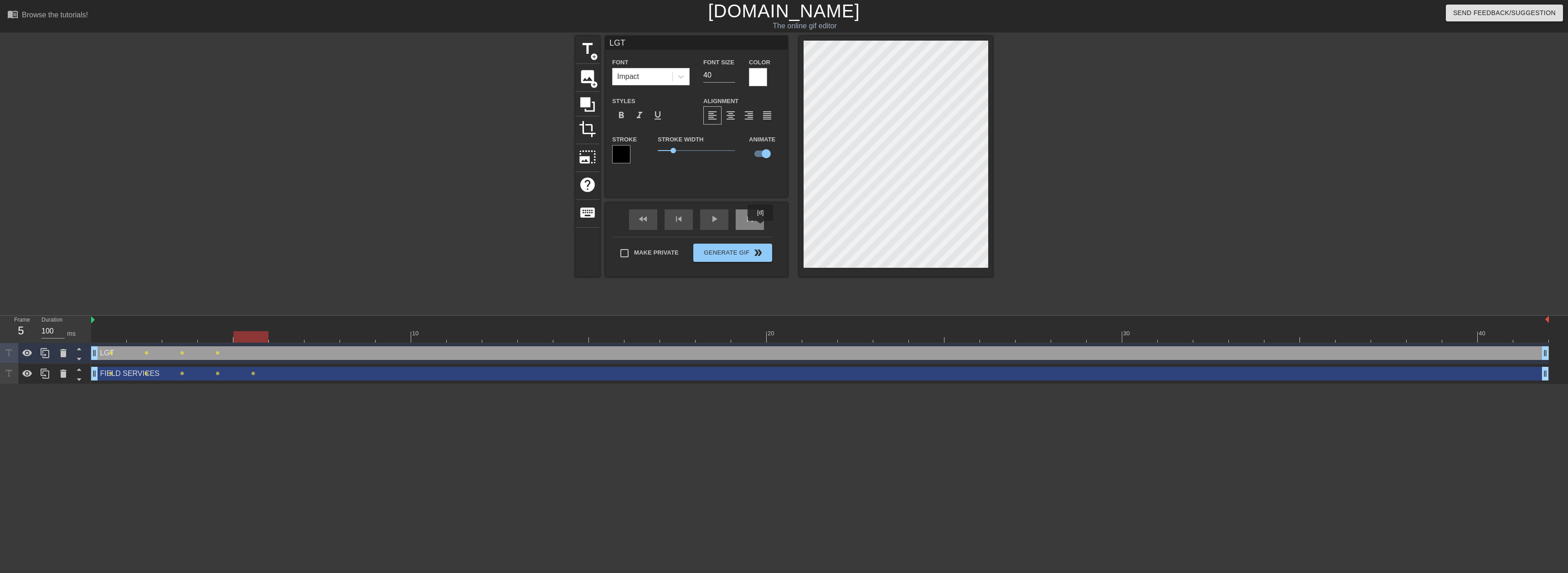
click at [758, 223] on div "skip_next" at bounding box center [750, 220] width 28 height 21
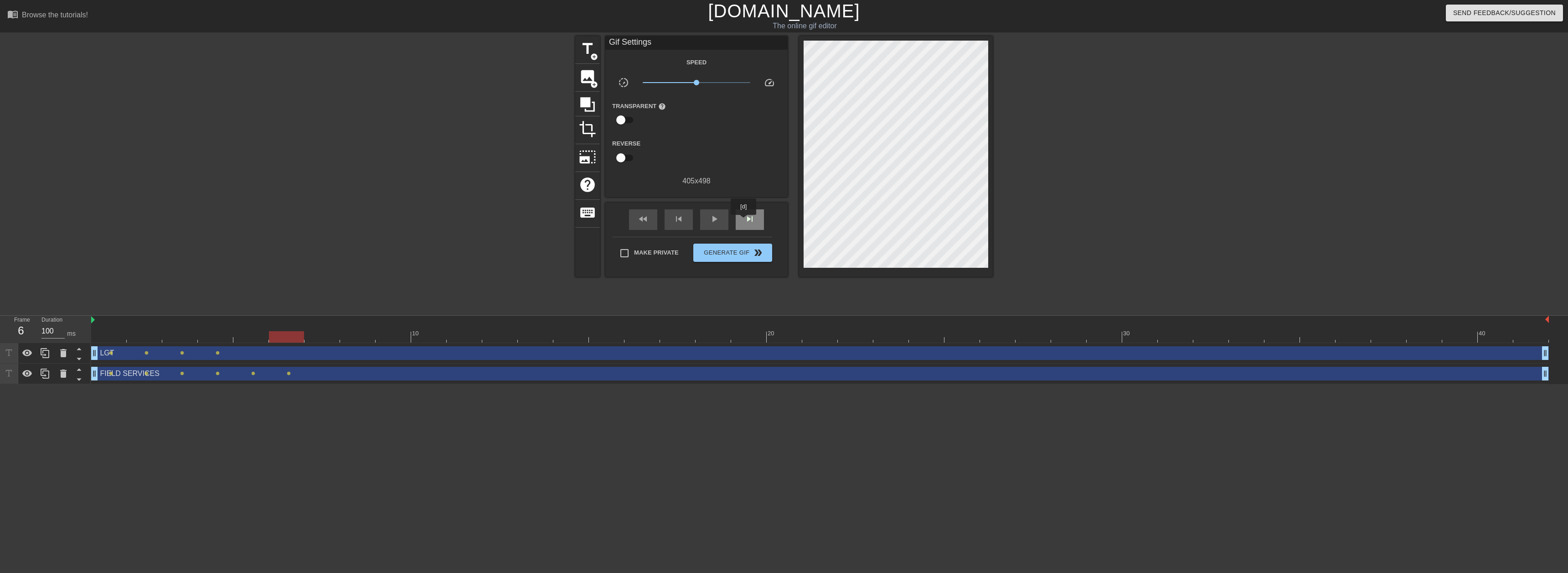
click at [744, 221] on div "skip_next" at bounding box center [750, 220] width 28 height 21
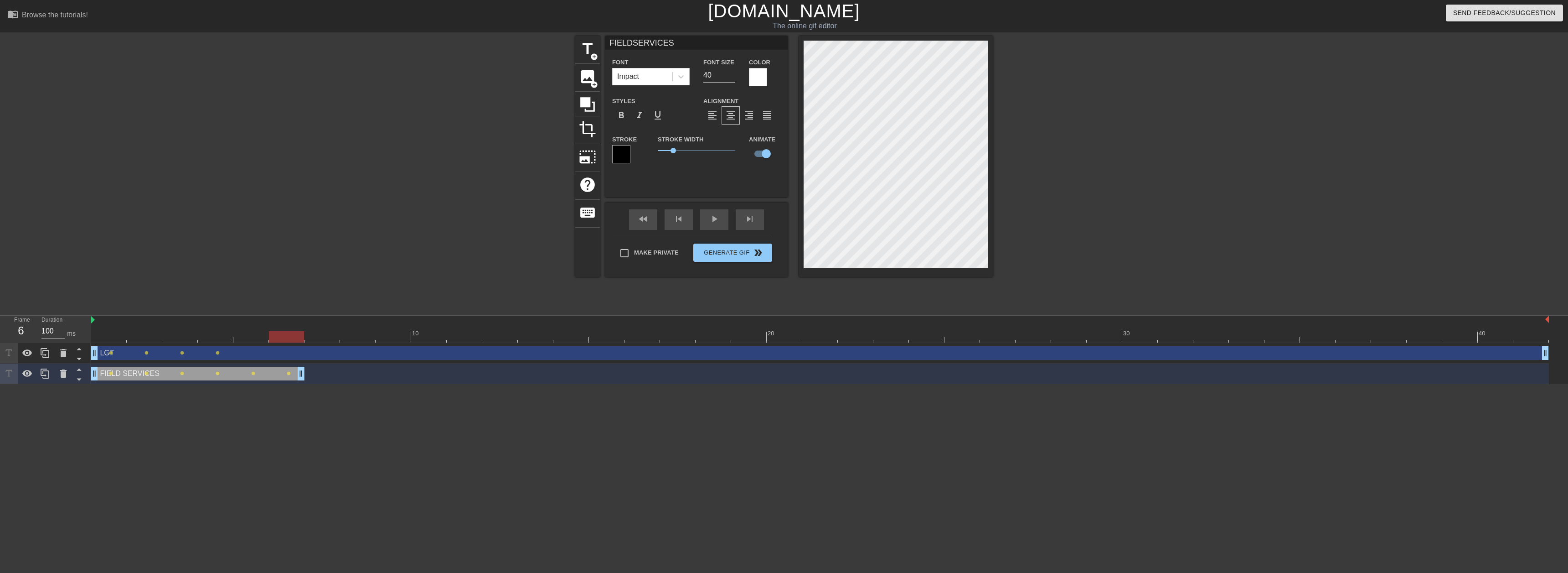
drag, startPoint x: 1547, startPoint y: 376, endPoint x: 315, endPoint y: 405, distance: 1232.3
click at [317, 384] on html "menu_book Browse the tutorials! [DOMAIN_NAME] The online gif editor Send Feedba…" at bounding box center [784, 192] width 1568 height 384
click at [256, 335] on div at bounding box center [820, 337] width 1458 height 12
type input "LGT"
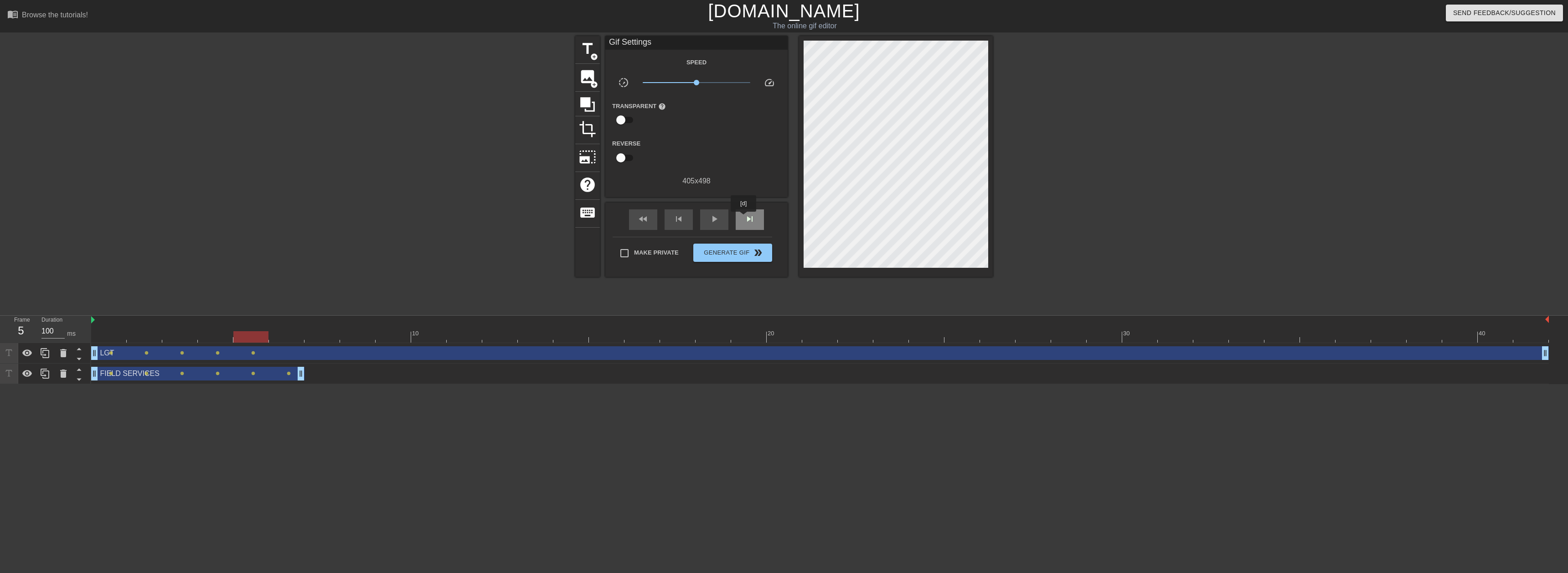
click at [744, 218] on div "skip_next" at bounding box center [750, 220] width 28 height 21
click at [751, 223] on span "skip_next" at bounding box center [750, 219] width 11 height 11
drag, startPoint x: 303, startPoint y: 375, endPoint x: 331, endPoint y: 373, distance: 28.1
click at [744, 226] on div "skip_next" at bounding box center [750, 220] width 28 height 21
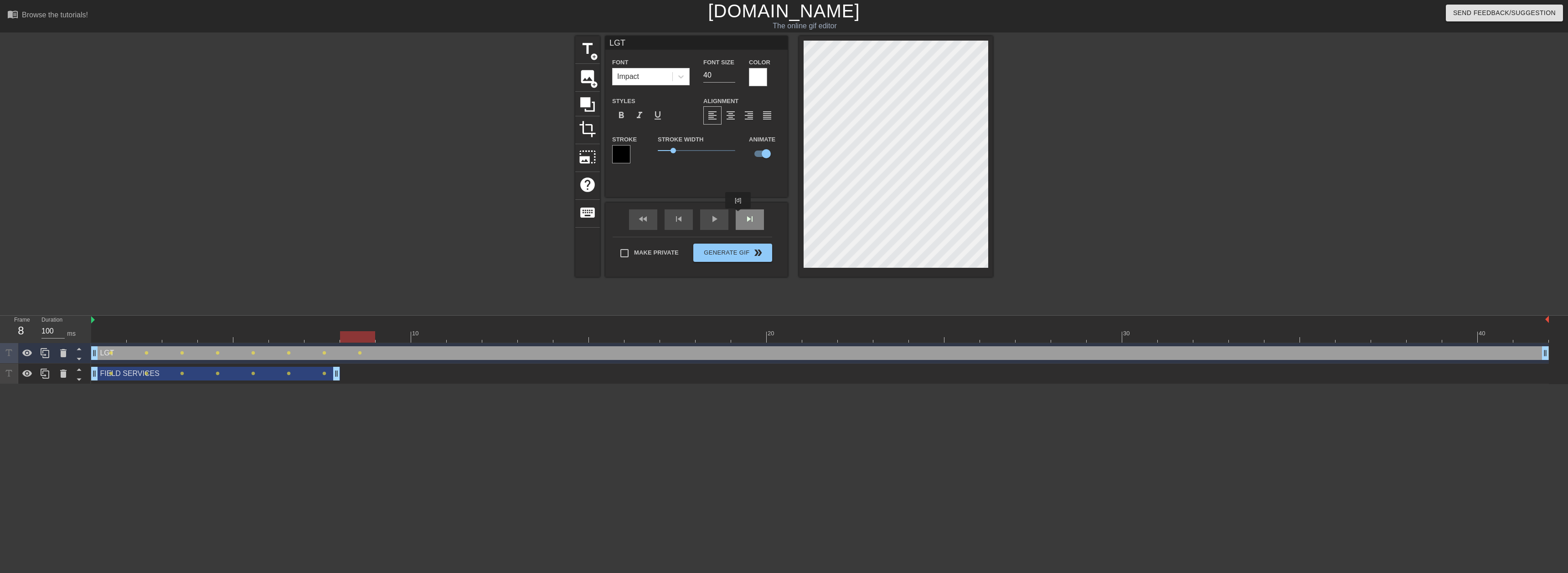
click at [743, 216] on div "skip_next" at bounding box center [750, 220] width 28 height 21
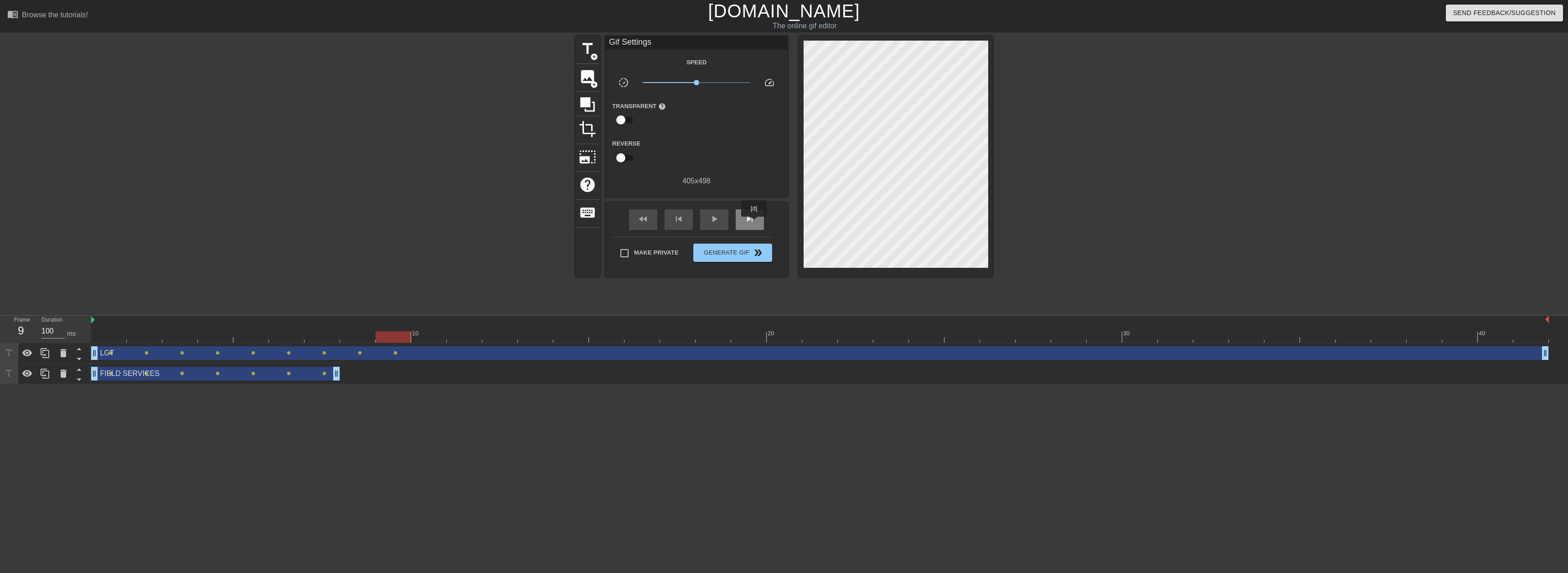
click at [754, 223] on span "skip_next" at bounding box center [750, 219] width 11 height 11
click at [747, 220] on span "skip_next" at bounding box center [750, 219] width 11 height 11
click at [759, 222] on div "skip_next" at bounding box center [750, 220] width 28 height 21
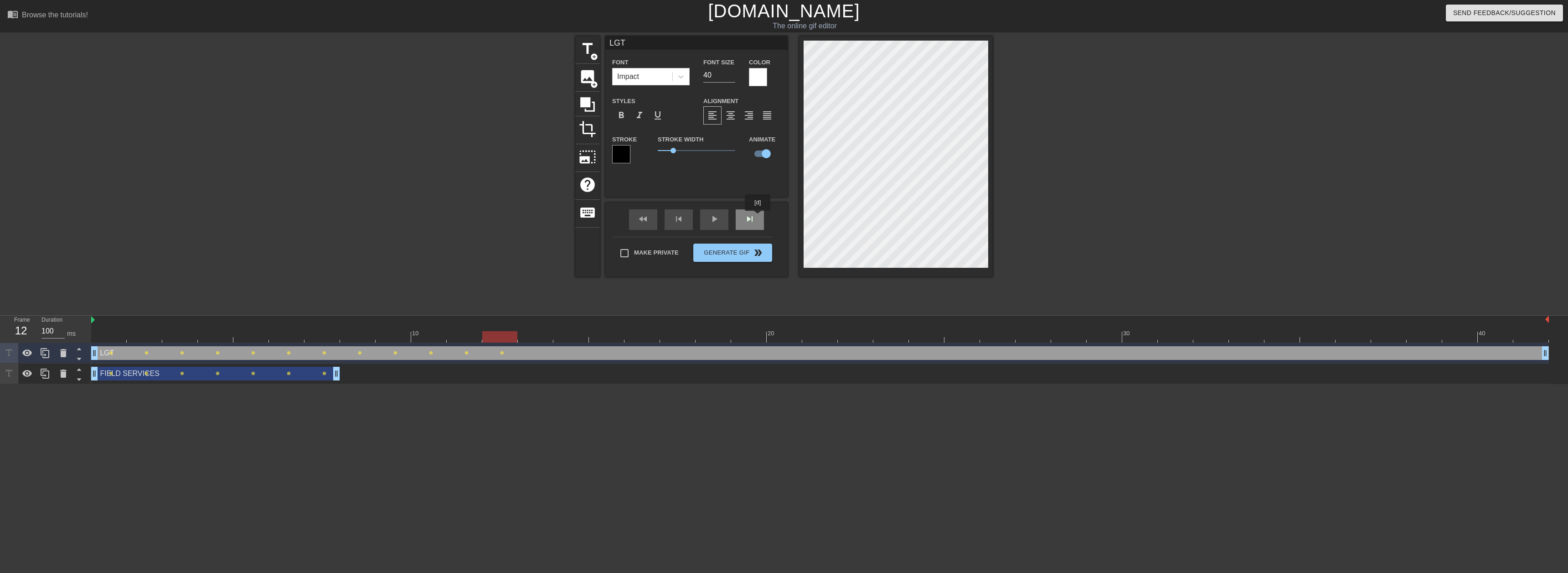
click at [758, 217] on div "skip_next" at bounding box center [750, 220] width 28 height 21
click at [754, 219] on span "skip_next" at bounding box center [750, 219] width 11 height 11
click at [749, 222] on span "skip_next" at bounding box center [750, 219] width 11 height 11
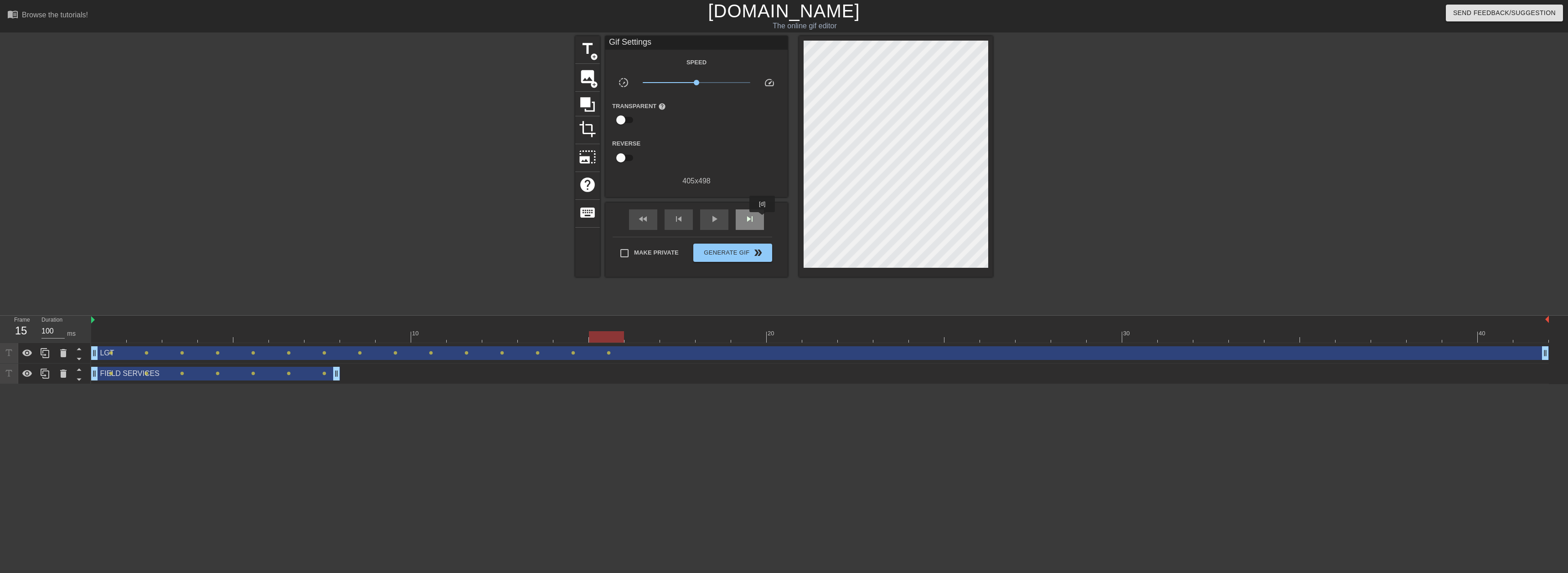
click at [763, 219] on div "skip_next" at bounding box center [750, 220] width 28 height 21
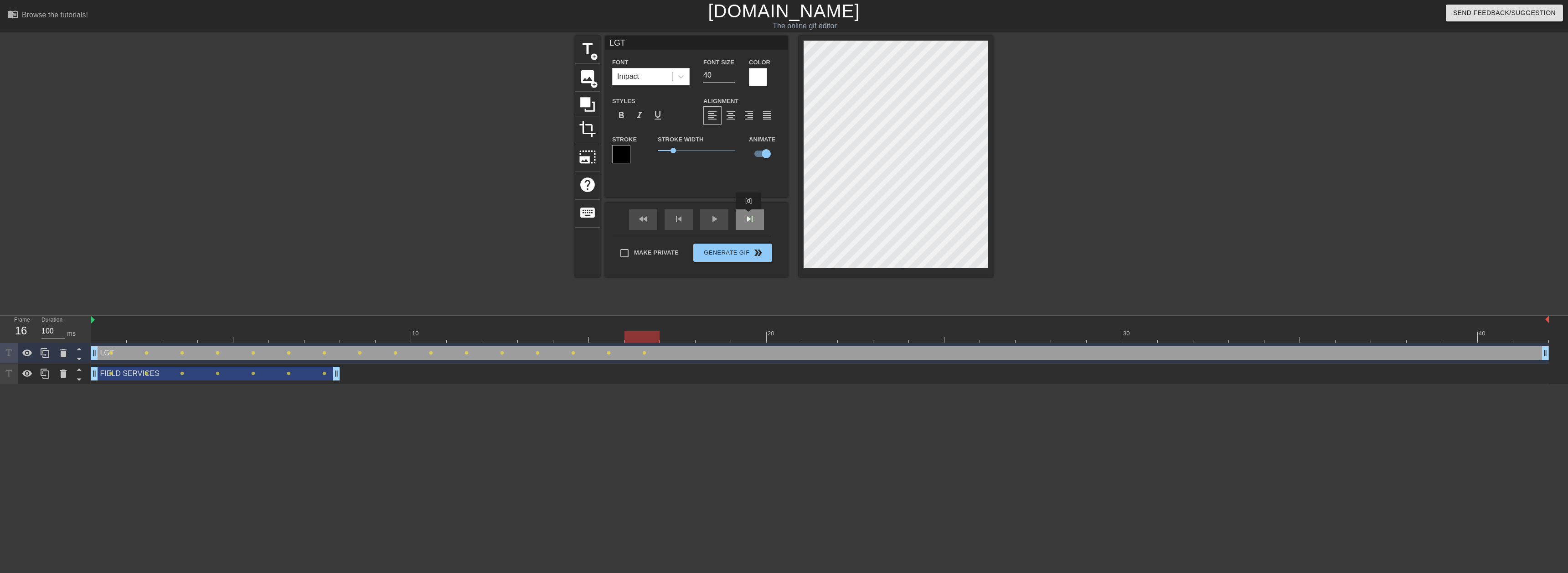
click at [749, 216] on span "skip_next" at bounding box center [750, 219] width 11 height 11
click at [761, 216] on div "skip_next" at bounding box center [750, 220] width 28 height 21
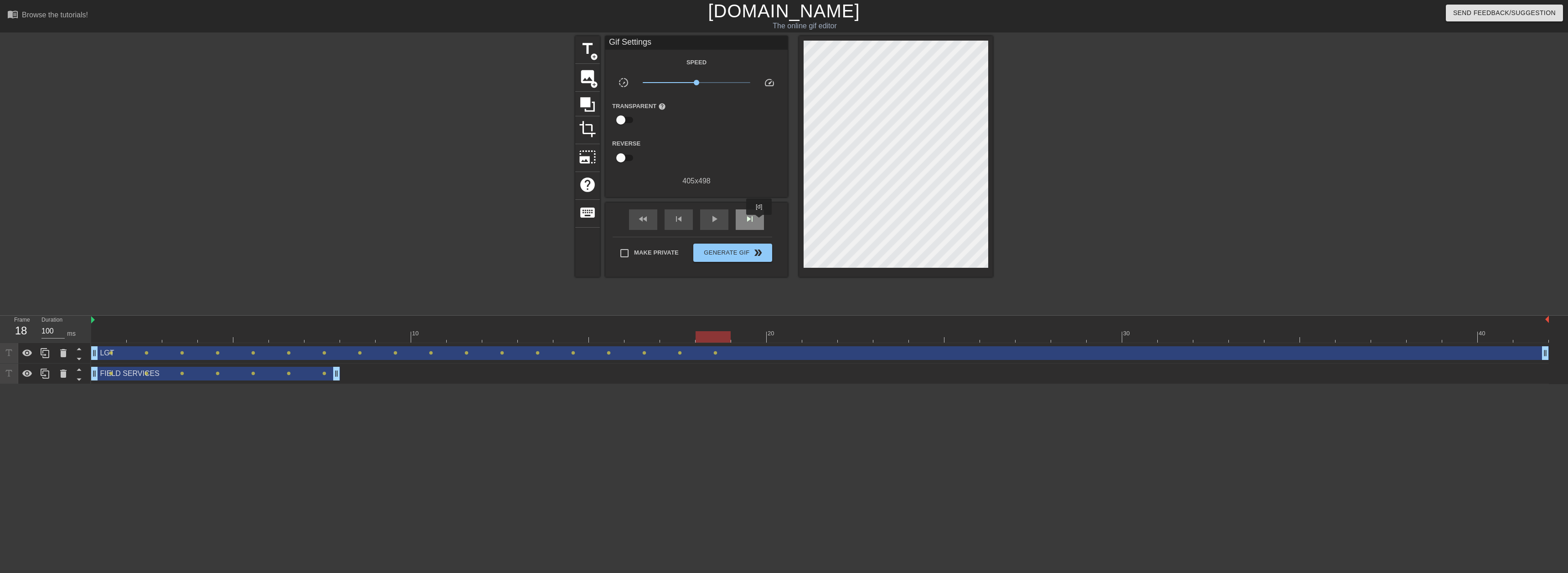
click at [760, 221] on div "skip_next" at bounding box center [750, 220] width 28 height 21
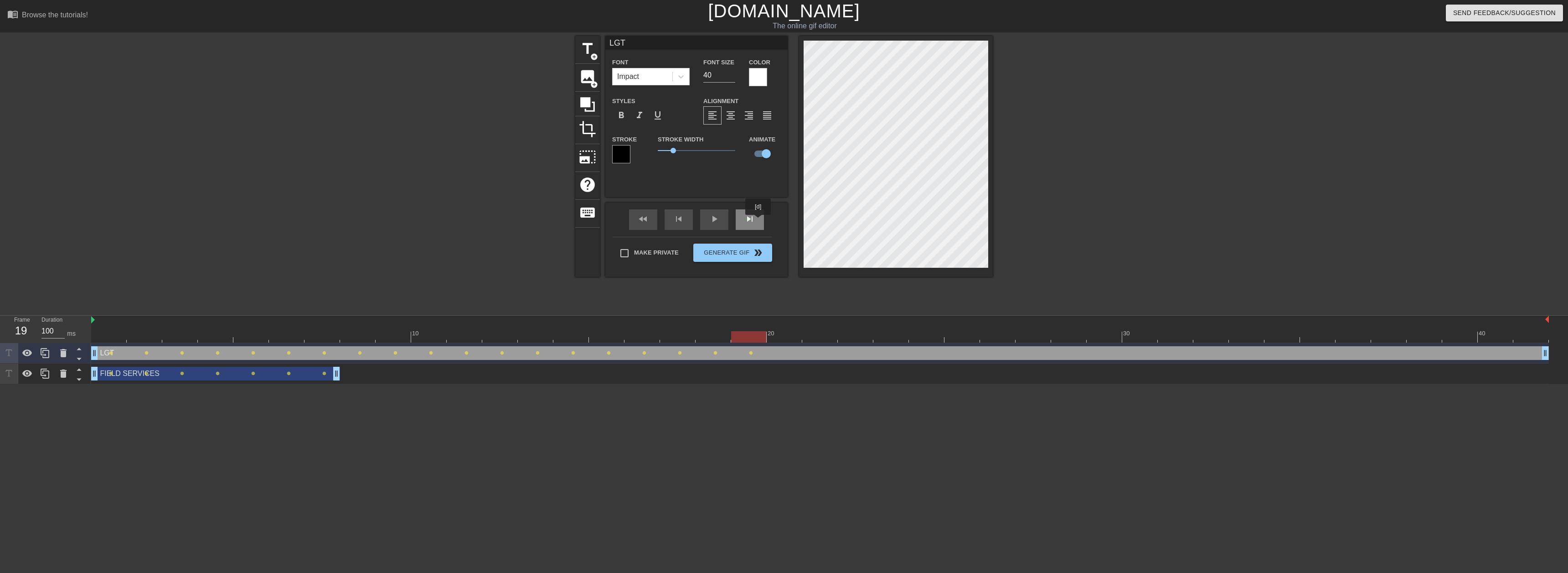
click at [758, 222] on div "skip_next" at bounding box center [750, 220] width 28 height 21
click at [752, 220] on span "skip_next" at bounding box center [750, 219] width 11 height 11
drag, startPoint x: 752, startPoint y: 218, endPoint x: 779, endPoint y: 207, distance: 29.2
click at [754, 217] on span "skip_next" at bounding box center [750, 219] width 11 height 11
click at [761, 223] on div "skip_next" at bounding box center [750, 220] width 28 height 21
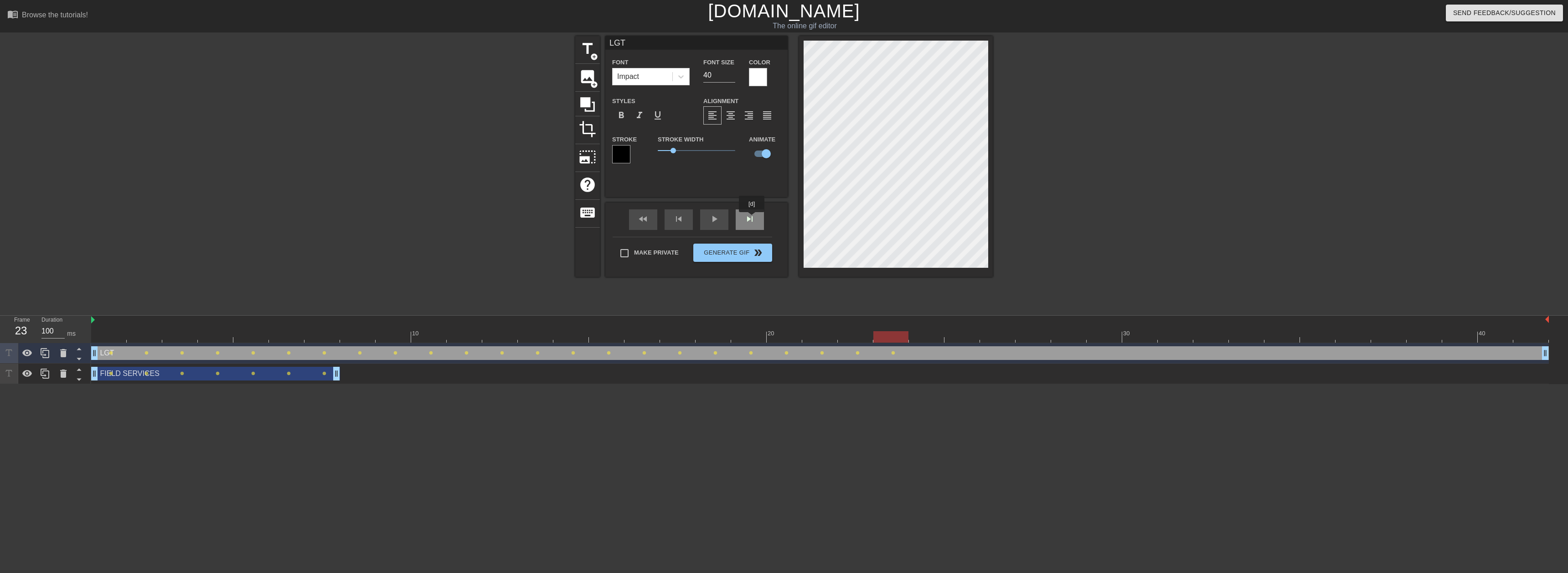
click at [752, 219] on span "skip_next" at bounding box center [750, 219] width 11 height 11
click at [742, 222] on div "skip_next" at bounding box center [750, 220] width 28 height 21
click at [754, 222] on span "skip_next" at bounding box center [750, 219] width 11 height 11
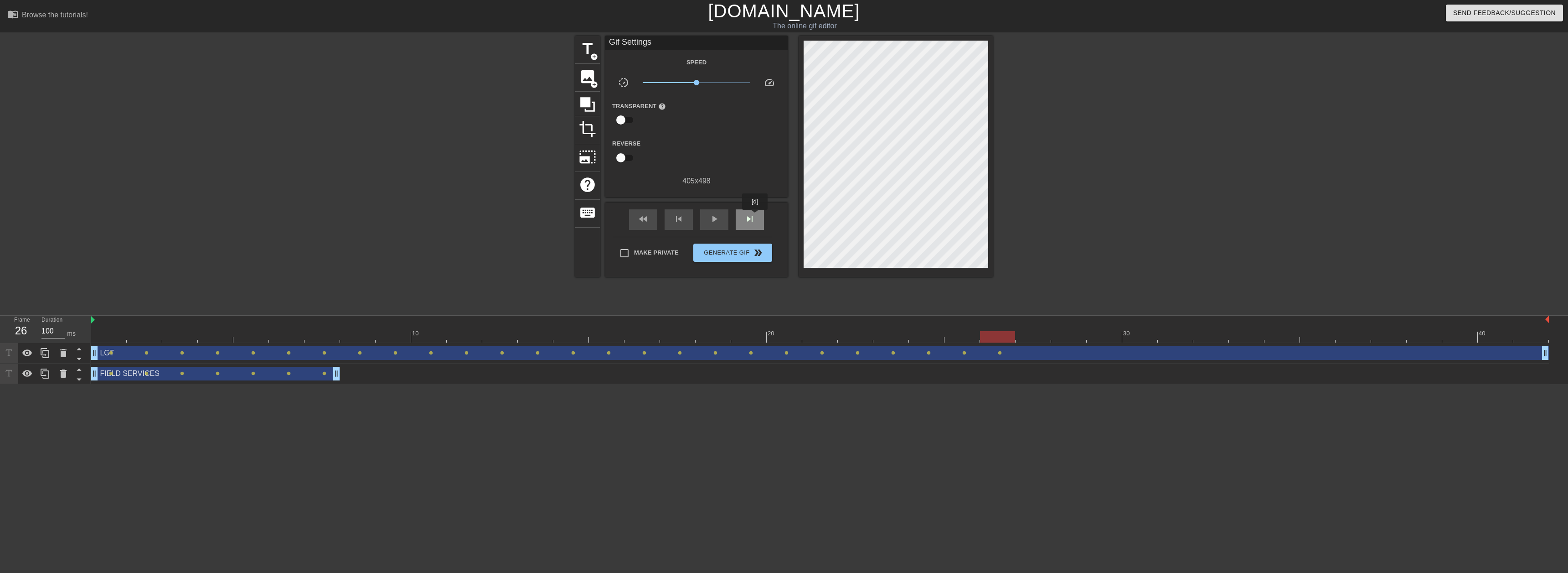
click at [755, 216] on div "skip_next" at bounding box center [750, 220] width 28 height 21
click at [747, 219] on span "skip_next" at bounding box center [750, 219] width 11 height 11
click at [745, 220] on span "skip_next" at bounding box center [750, 219] width 11 height 11
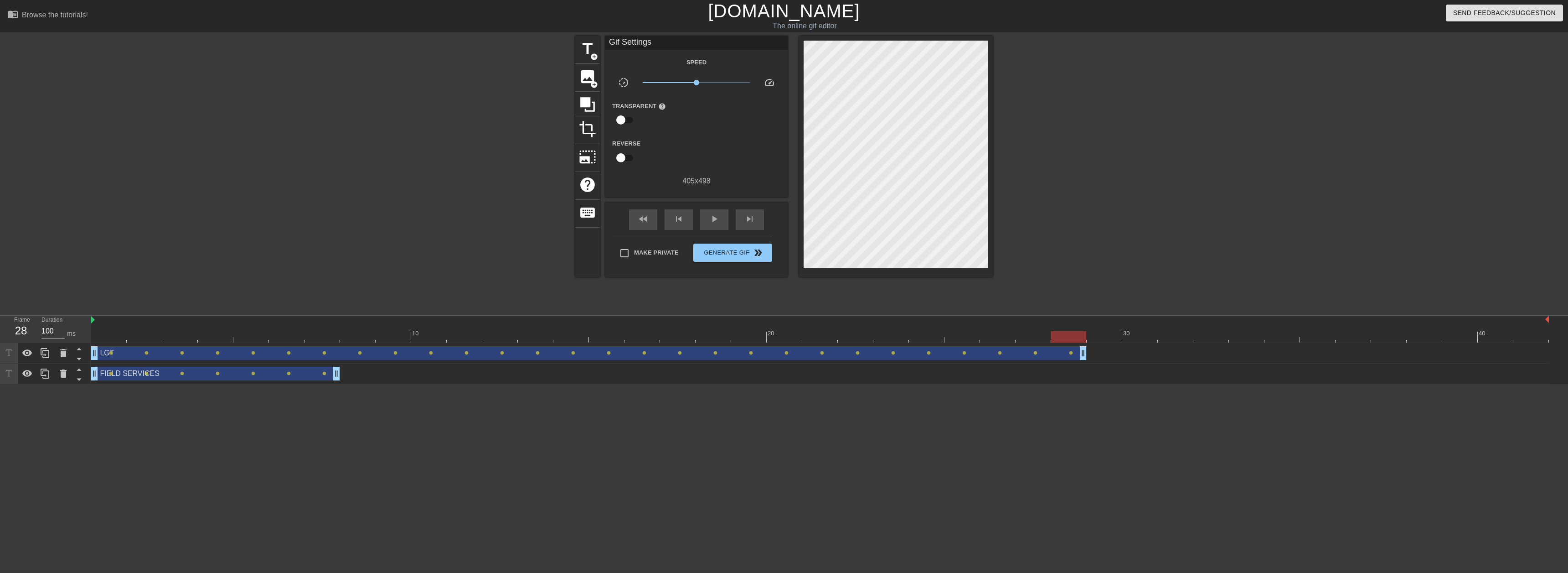
drag, startPoint x: 1547, startPoint y: 353, endPoint x: 1101, endPoint y: 348, distance: 446.0
click at [1099, 354] on div "LGT drag_handle drag_handle lens lens lens lens lens lens lens lens lens lens l…" at bounding box center [820, 353] width 1458 height 13
click at [712, 215] on span "play_arrow" at bounding box center [714, 219] width 11 height 11
click at [669, 244] on label "Make Private" at bounding box center [646, 253] width 64 height 19
click at [634, 244] on input "Make Private" at bounding box center [624, 253] width 19 height 19
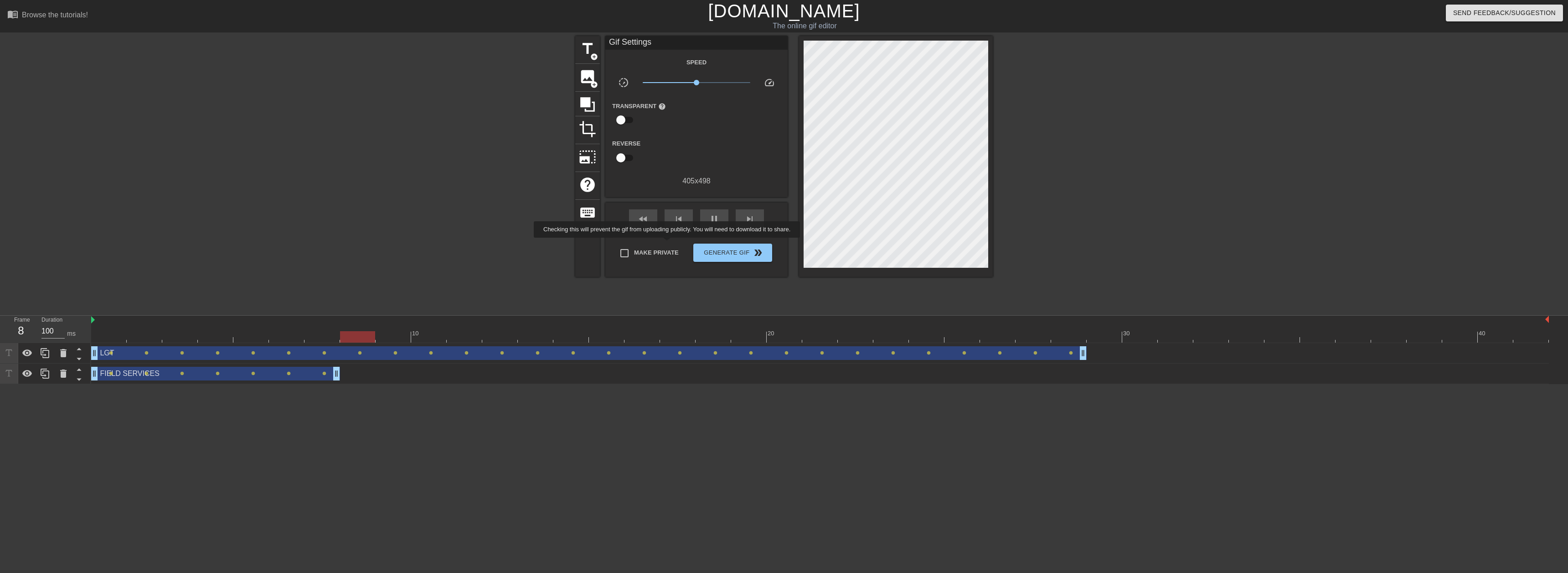
checkbox input "true"
click at [720, 250] on span "Generate Gif double_arrow" at bounding box center [733, 253] width 72 height 11
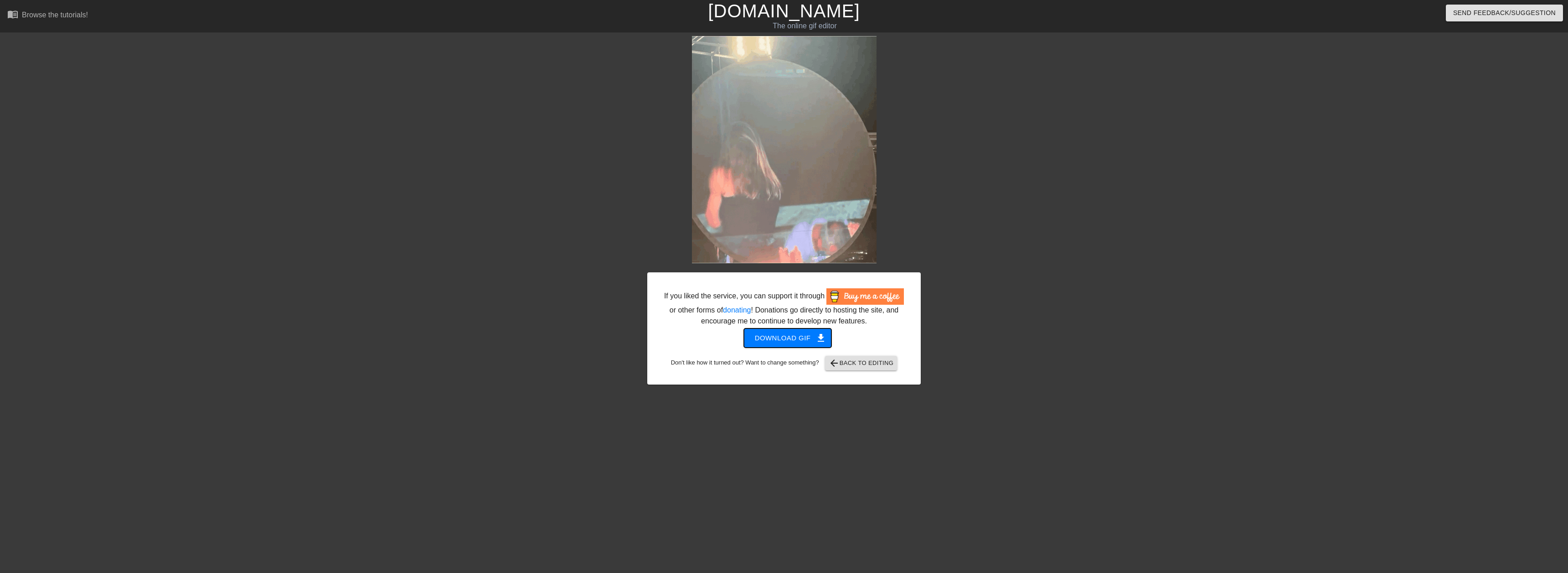
click at [795, 329] on button "Download gif get_app" at bounding box center [788, 337] width 88 height 19
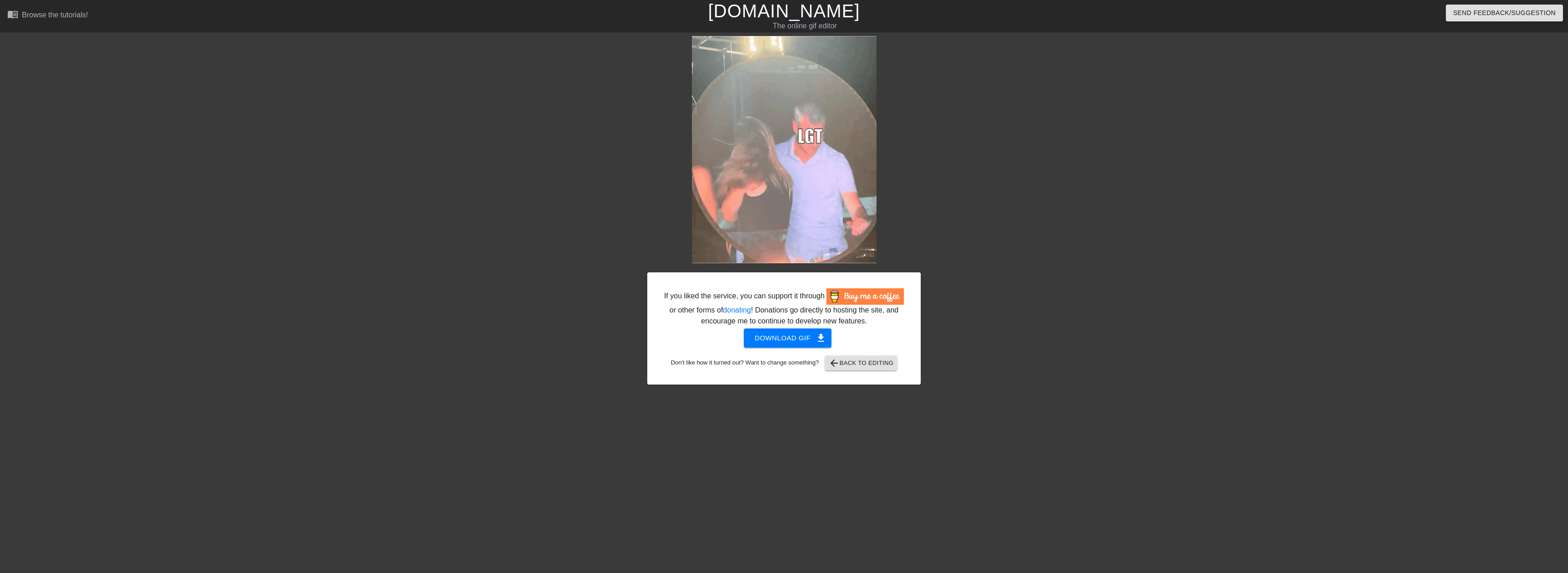
click at [1396, 4] on div "Send Feedback/Suggestion" at bounding box center [1311, 16] width 527 height 32
